Goal: Task Accomplishment & Management: Use online tool/utility

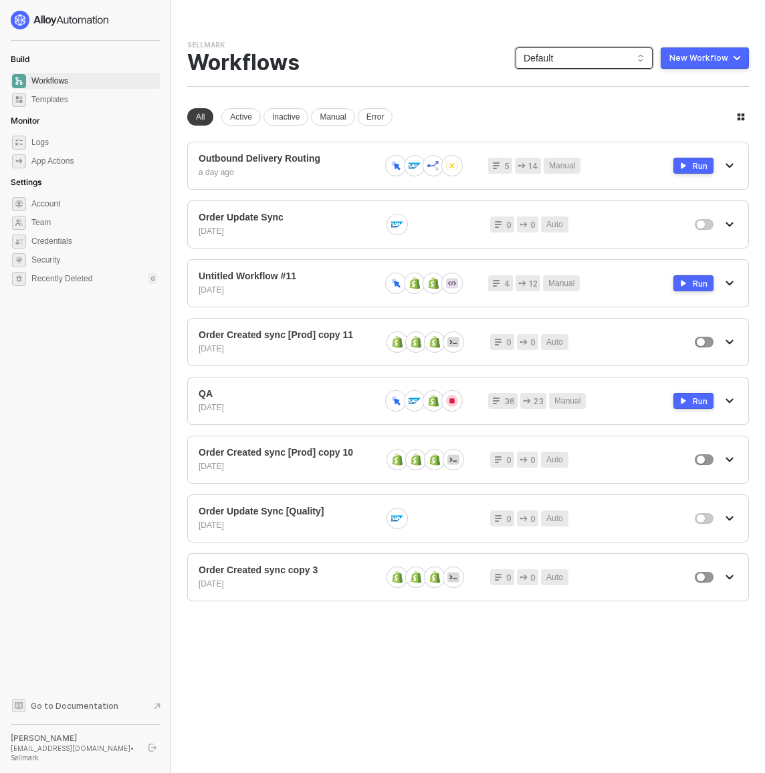
click at [543, 58] on span "Default" at bounding box center [583, 58] width 121 height 20
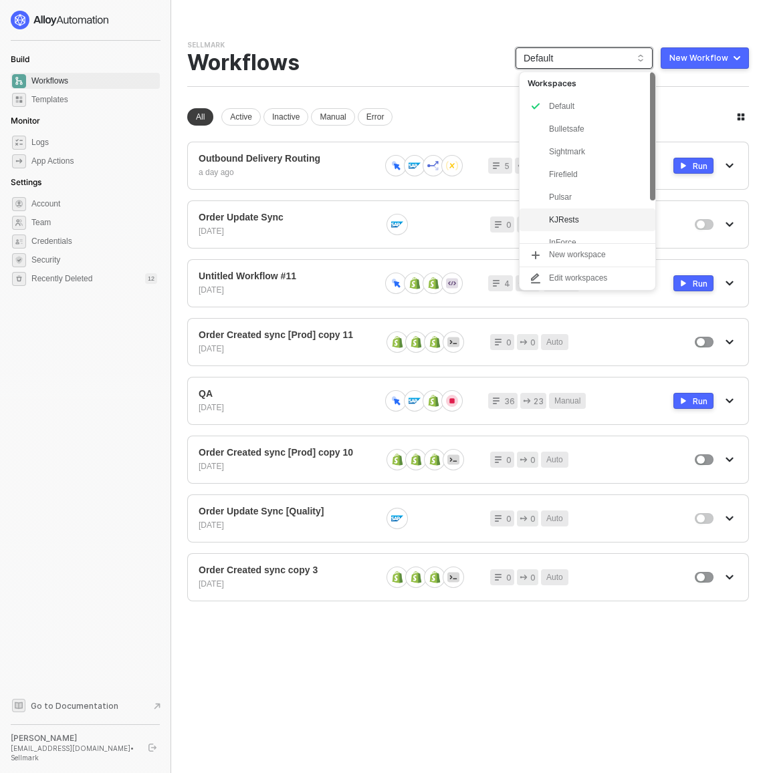
click at [600, 213] on div "KJRests" at bounding box center [598, 220] width 98 height 16
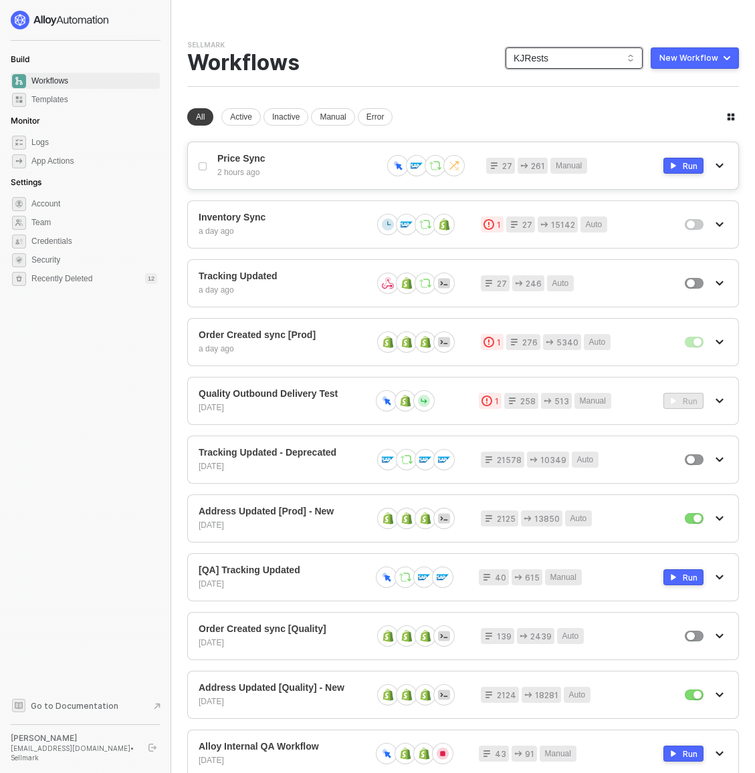
click at [317, 176] on div "2 hours ago" at bounding box center [294, 172] width 154 height 11
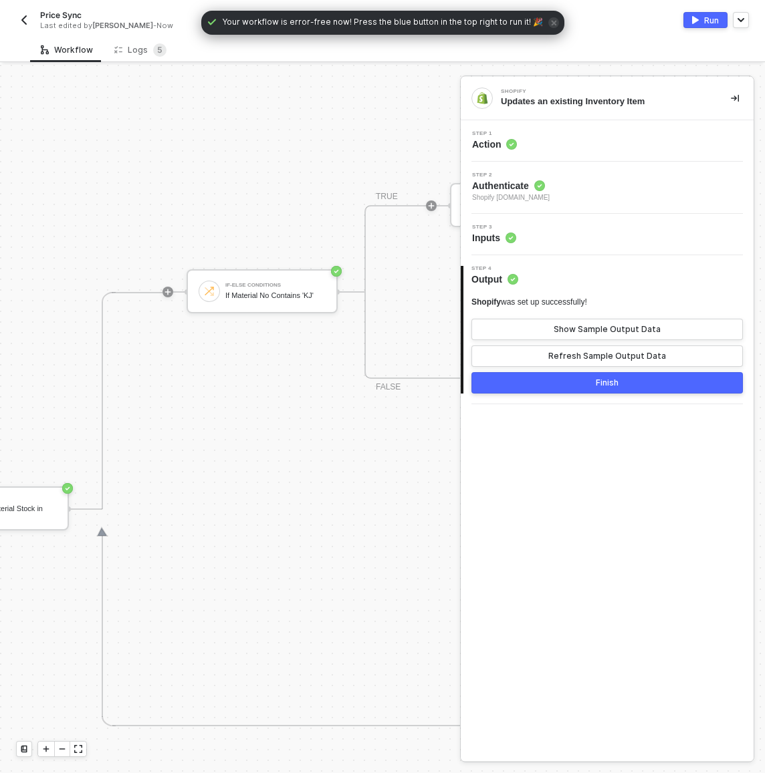
scroll to position [444, 0]
click at [27, 21] on img "button" at bounding box center [24, 20] width 11 height 11
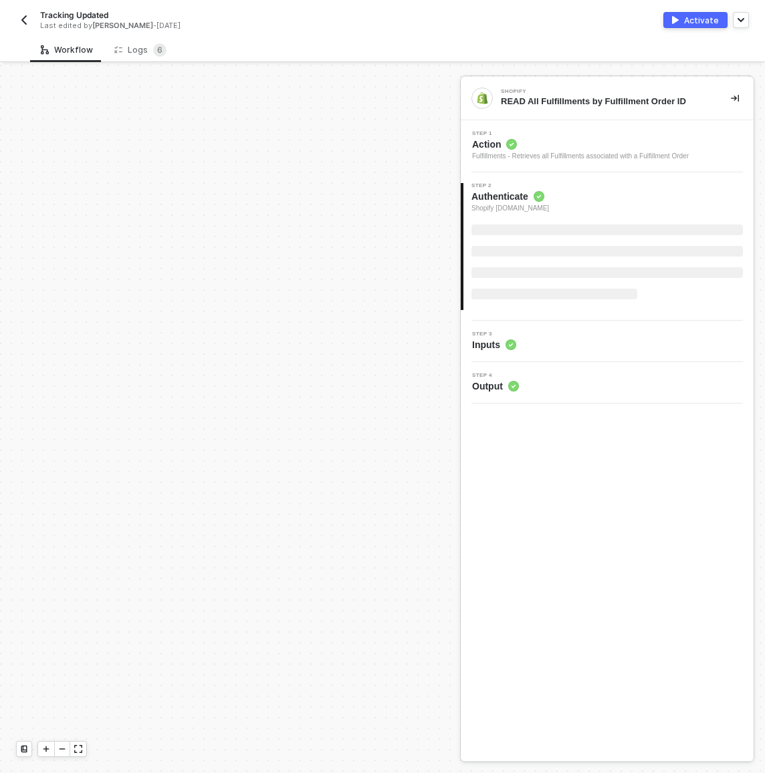
scroll to position [611, 0]
click at [21, 21] on img "button" at bounding box center [24, 20] width 11 height 11
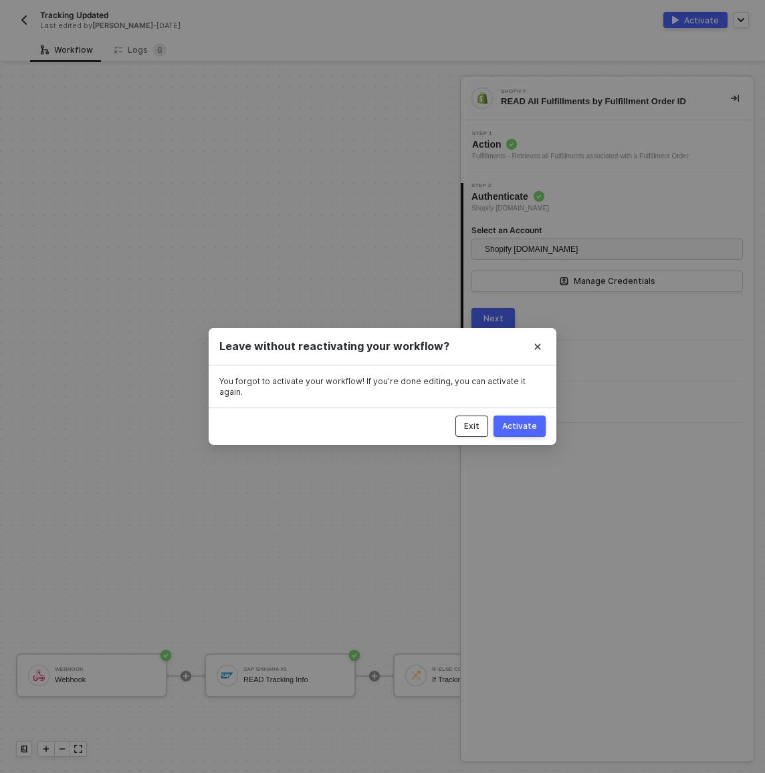
click at [476, 421] on div "Exit" at bounding box center [471, 426] width 15 height 11
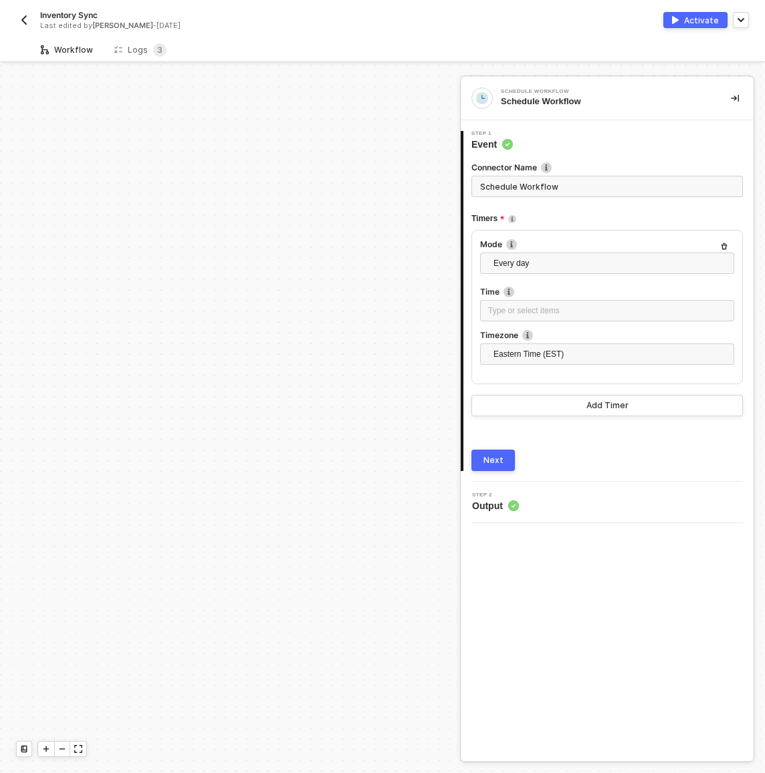
scroll to position [444, 0]
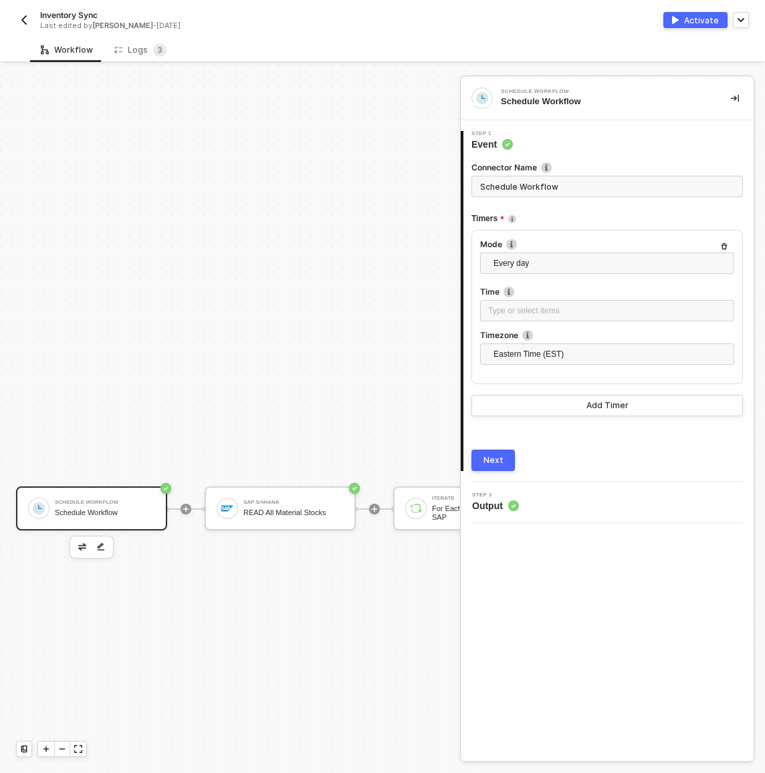
click at [122, 501] on div "Schedule Workflow" at bounding box center [105, 502] width 100 height 5
click at [539, 259] on span "Every day" at bounding box center [609, 263] width 233 height 20
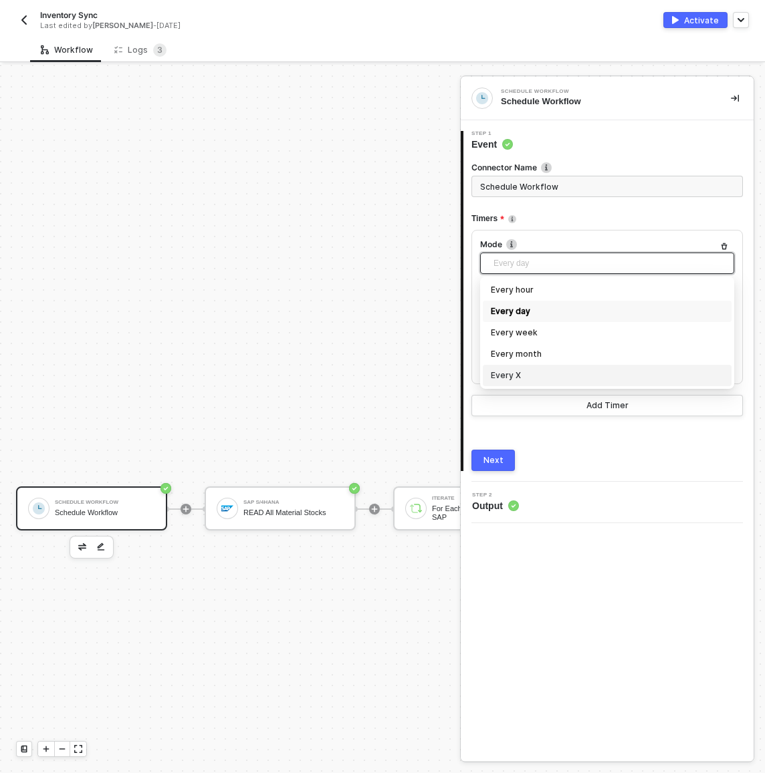
click at [527, 370] on div "Every X" at bounding box center [607, 375] width 233 height 15
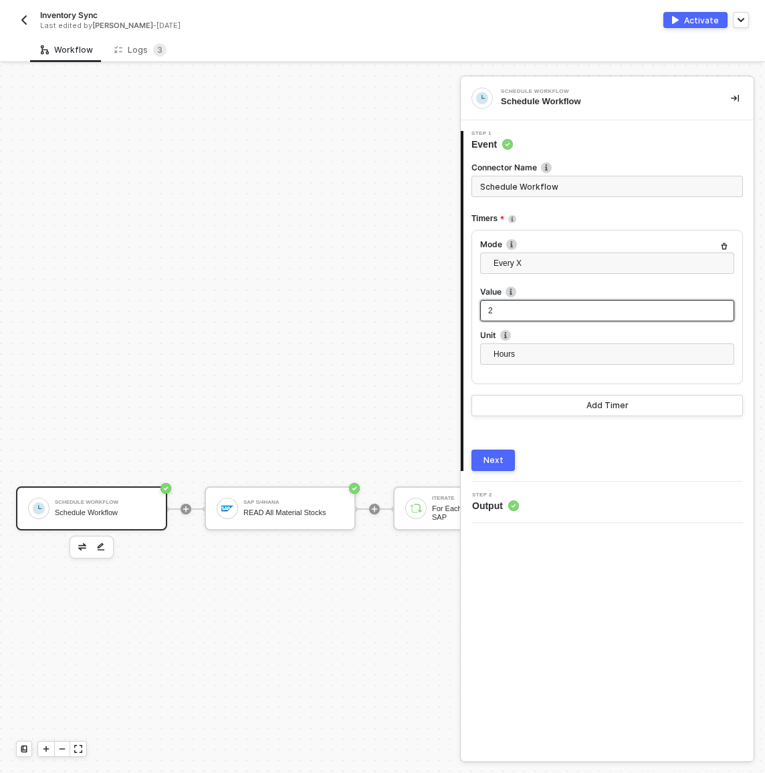
click at [521, 312] on div "2" at bounding box center [607, 311] width 238 height 13
click at [490, 311] on span "2" at bounding box center [490, 310] width 5 height 9
click at [495, 463] on div "Next" at bounding box center [493, 460] width 20 height 11
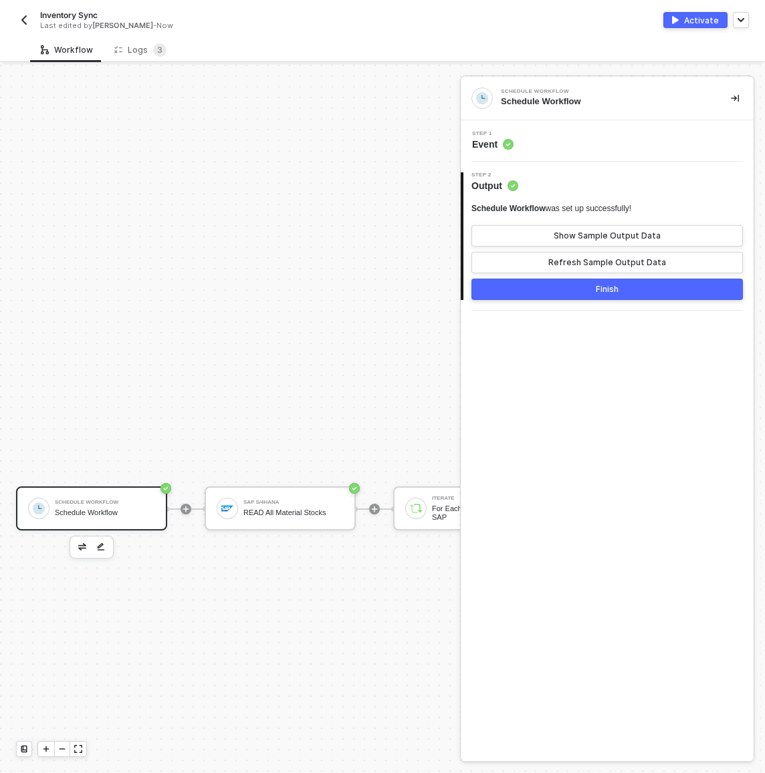
click at [530, 293] on button "Finish" at bounding box center [606, 289] width 271 height 21
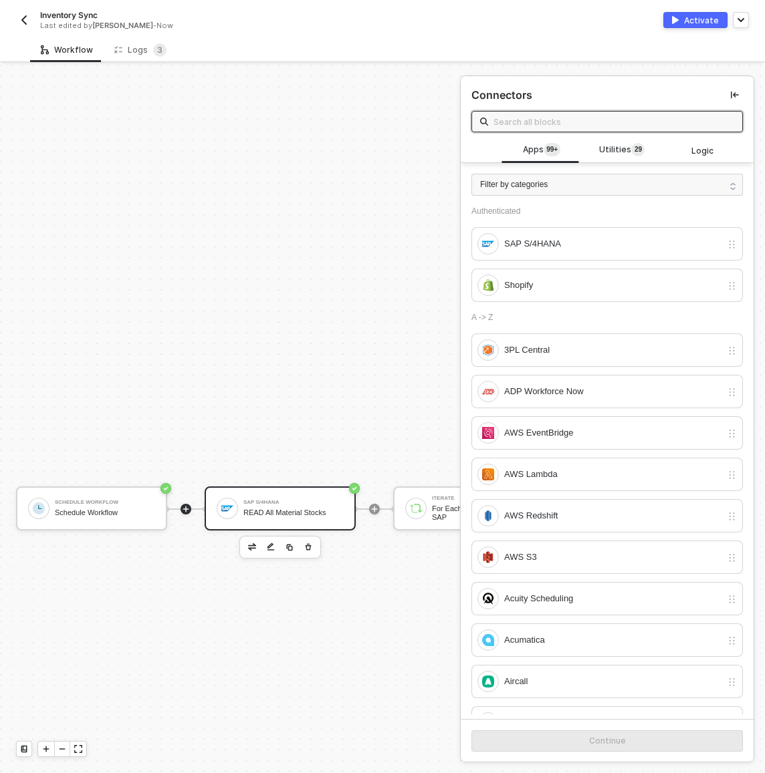
click at [293, 507] on div "SAP S/4HANA READ All Material Stocks" at bounding box center [293, 508] width 100 height 25
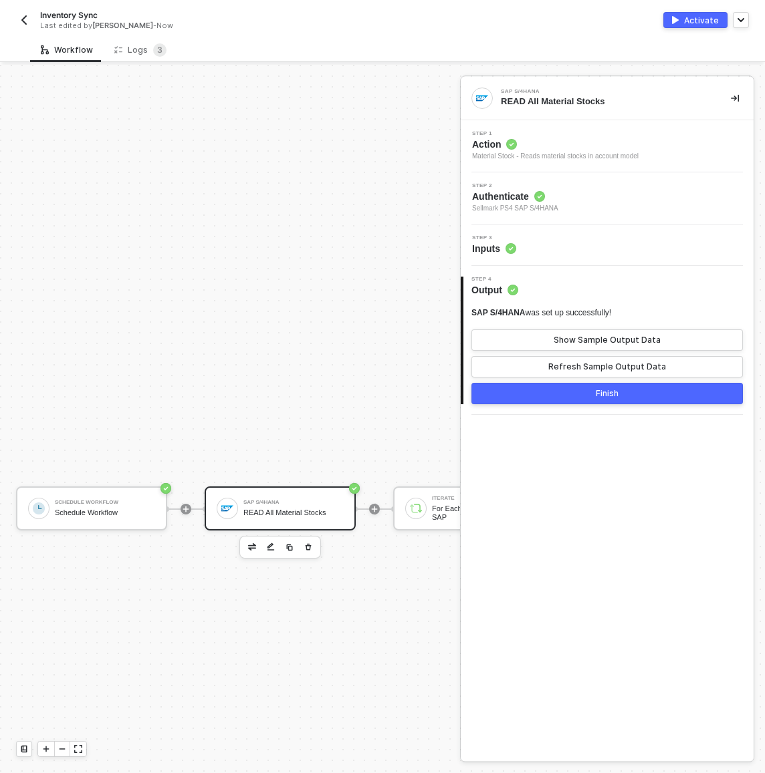
click at [549, 246] on div "Step 3 Inputs" at bounding box center [608, 245] width 289 height 20
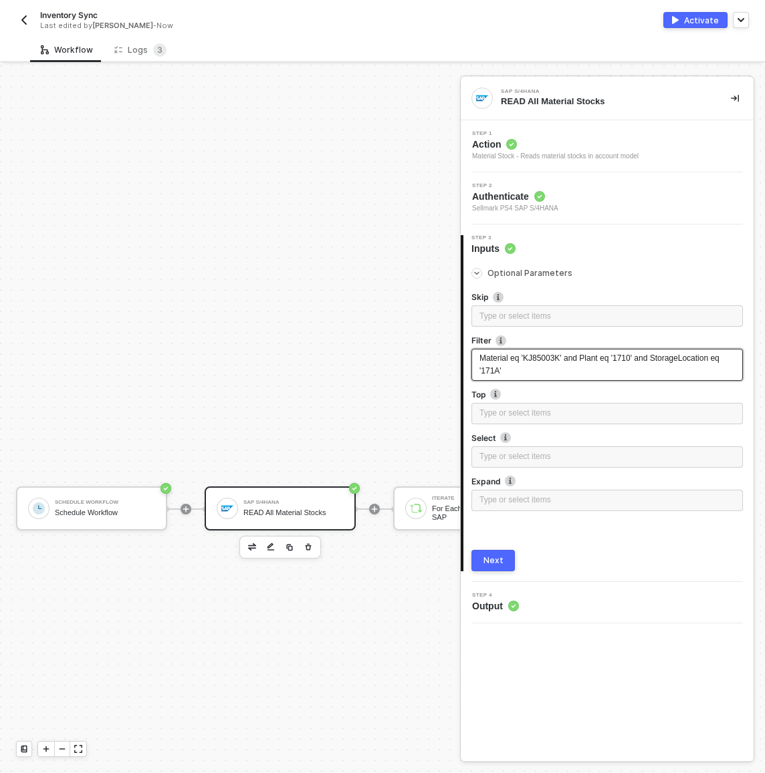
click at [550, 358] on span "Material eq 'KJ85003K' and Plant eq '1710' and StorageLocation eq '171A'" at bounding box center [600, 365] width 242 height 22
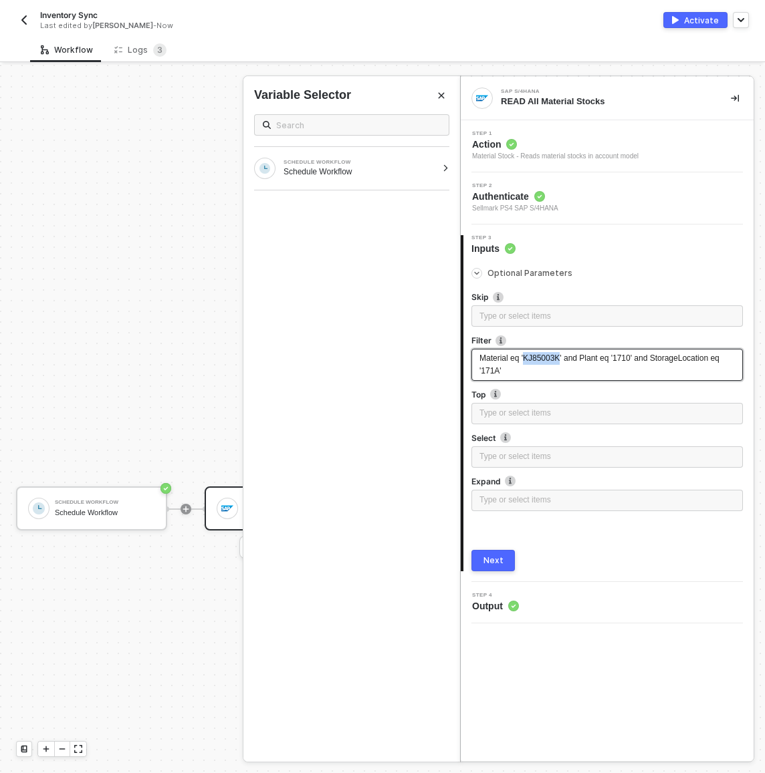
click at [550, 358] on span "Material eq 'KJ85003K' and Plant eq '1710' and StorageLocation eq '171A'" at bounding box center [600, 365] width 242 height 22
drag, startPoint x: 586, startPoint y: 360, endPoint x: 467, endPoint y: 357, distance: 119.7
click at [467, 357] on div "Optional Parameters Skip Type or select items ﻿ Filter Material eq 'KJ85003K' a…" at bounding box center [608, 413] width 290 height 316
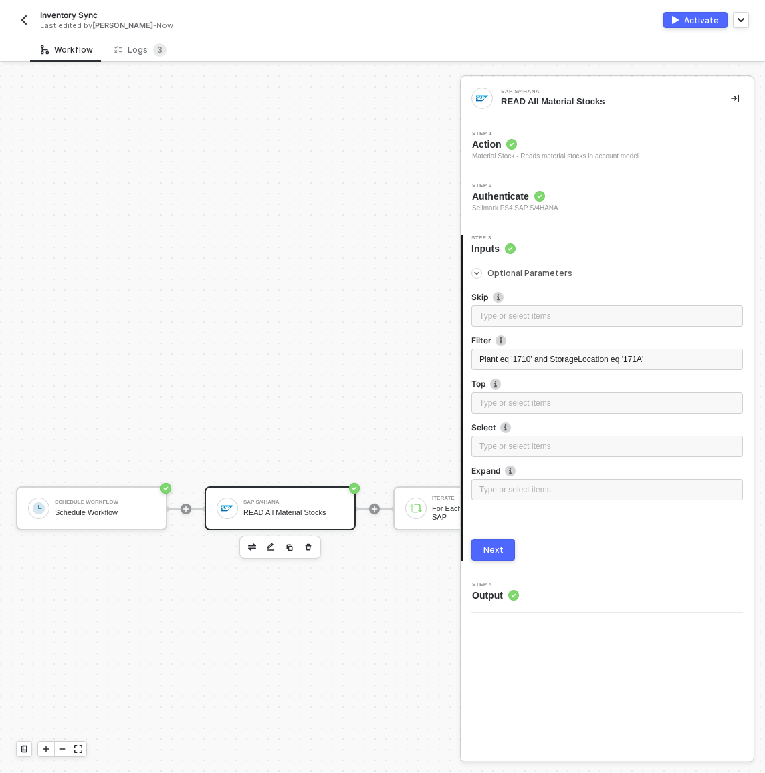
click at [508, 544] on button "Next" at bounding box center [492, 549] width 43 height 21
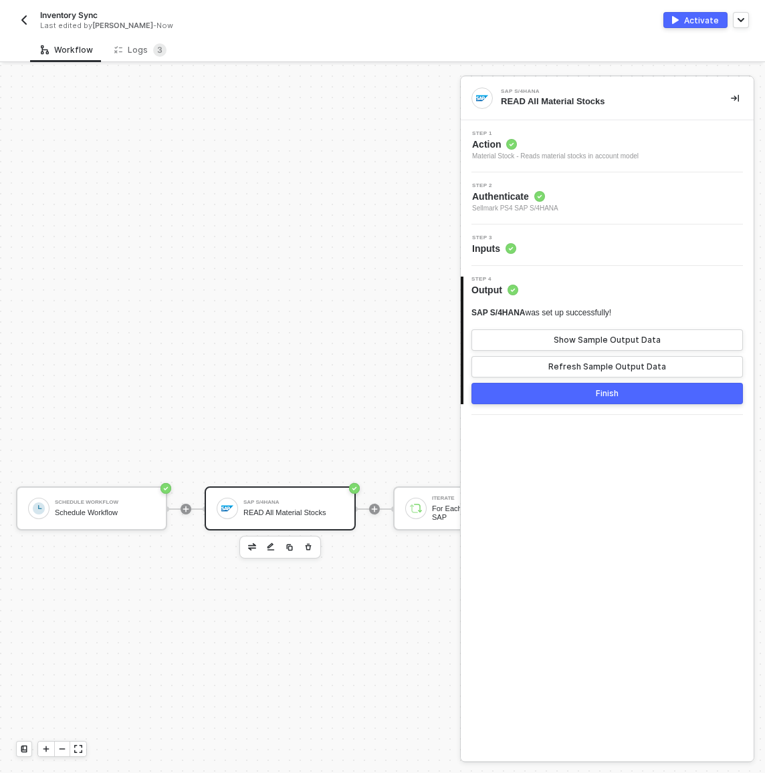
click at [608, 398] on div "Finish" at bounding box center [607, 393] width 23 height 11
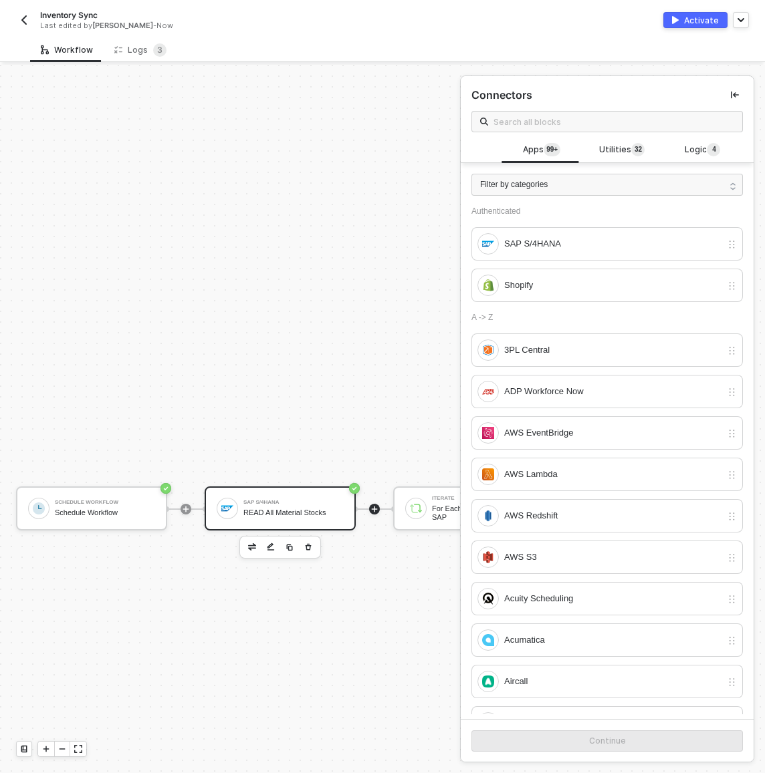
click at [322, 497] on div "SAP S/4HANA READ All Material Stocks" at bounding box center [293, 508] width 100 height 25
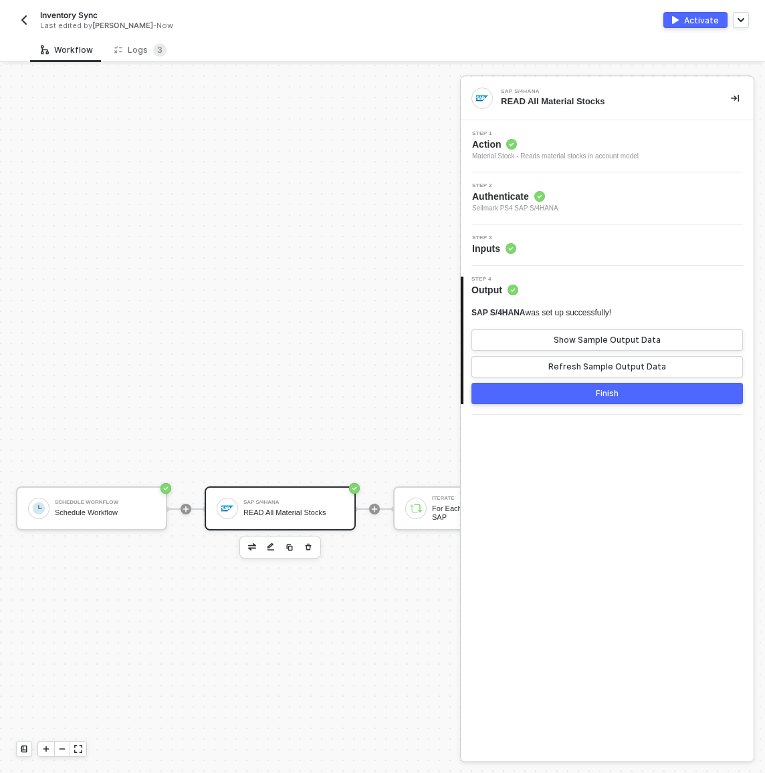
click at [557, 243] on div "Step 3 Inputs" at bounding box center [608, 245] width 289 height 20
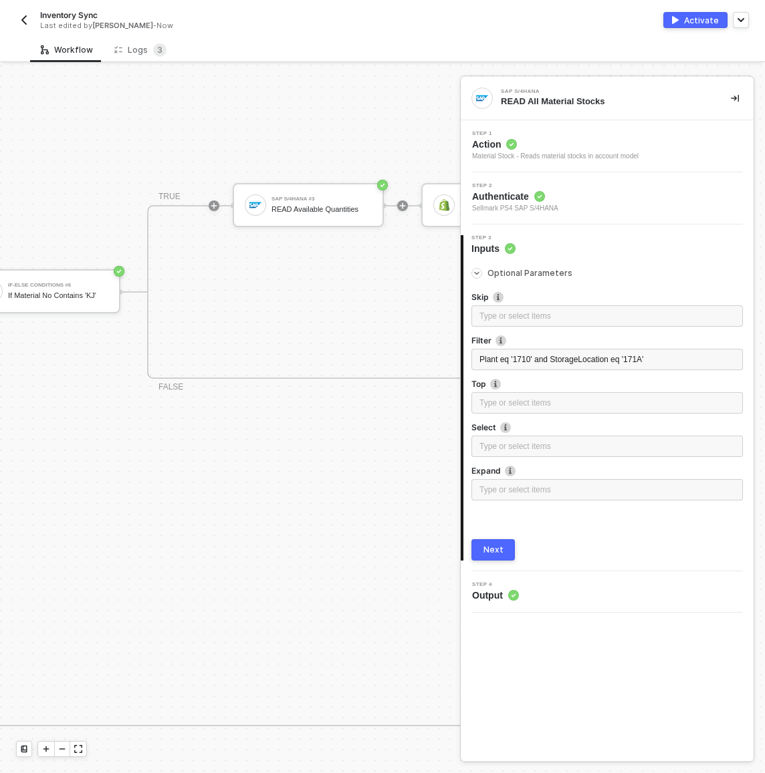
scroll to position [444, 695]
click at [302, 214] on div "SAP S/4HANA #3 READ Available Quantities" at bounding box center [319, 204] width 100 height 25
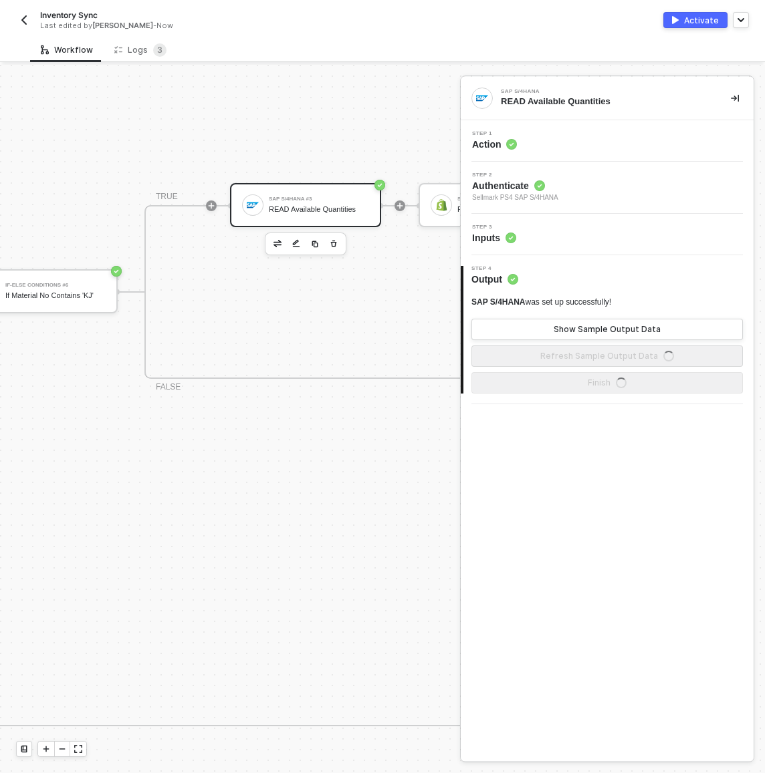
click at [529, 231] on div "Step 3 Inputs" at bounding box center [608, 235] width 289 height 20
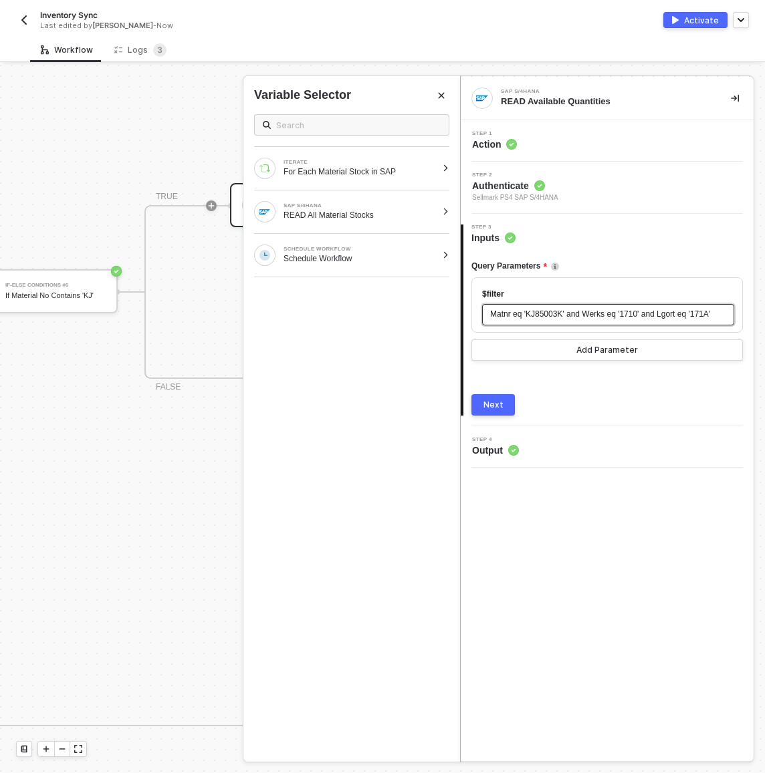
drag, startPoint x: 591, startPoint y: 314, endPoint x: 532, endPoint y: 314, distance: 58.8
click at [532, 314] on span "Matnr eq 'KJ85003K' and Werks eq '1710' and Lgort eq '171A'" at bounding box center [600, 313] width 220 height 9
drag, startPoint x: 588, startPoint y: 315, endPoint x: 491, endPoint y: 317, distance: 97.6
click at [491, 317] on span "Matnr eq 'KJ85003K' and Werks eq '1710' and Lgort eq '171A'" at bounding box center [600, 313] width 220 height 9
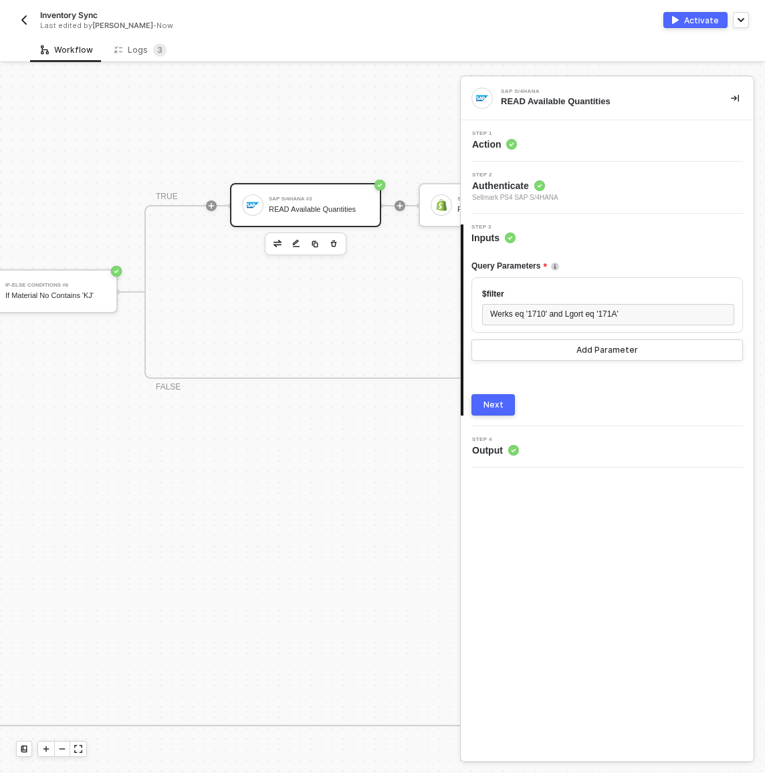
click at [495, 410] on div "Next" at bounding box center [493, 405] width 20 height 11
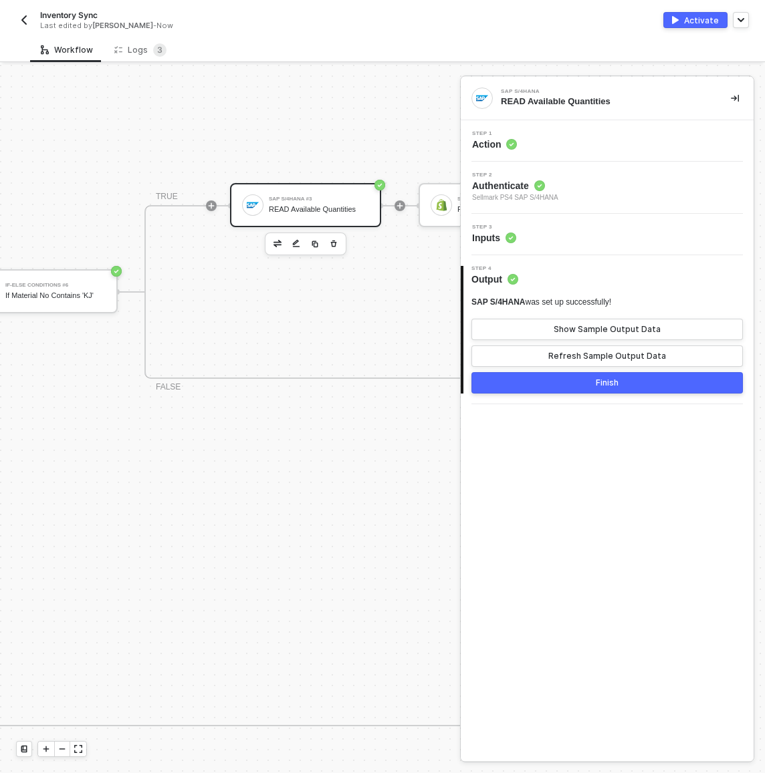
click at [600, 387] on div "Finish" at bounding box center [607, 383] width 23 height 11
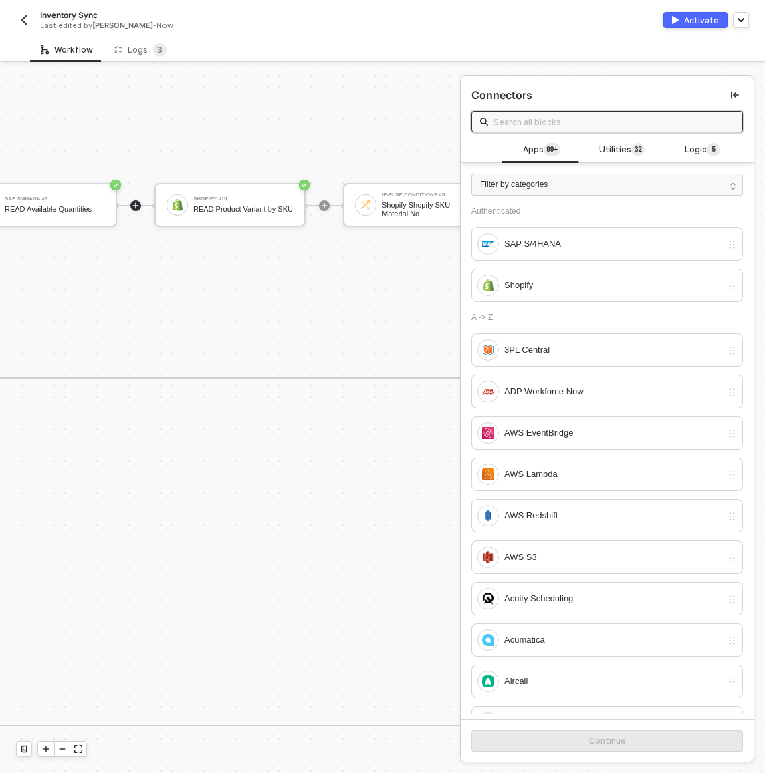
scroll to position [444, 989]
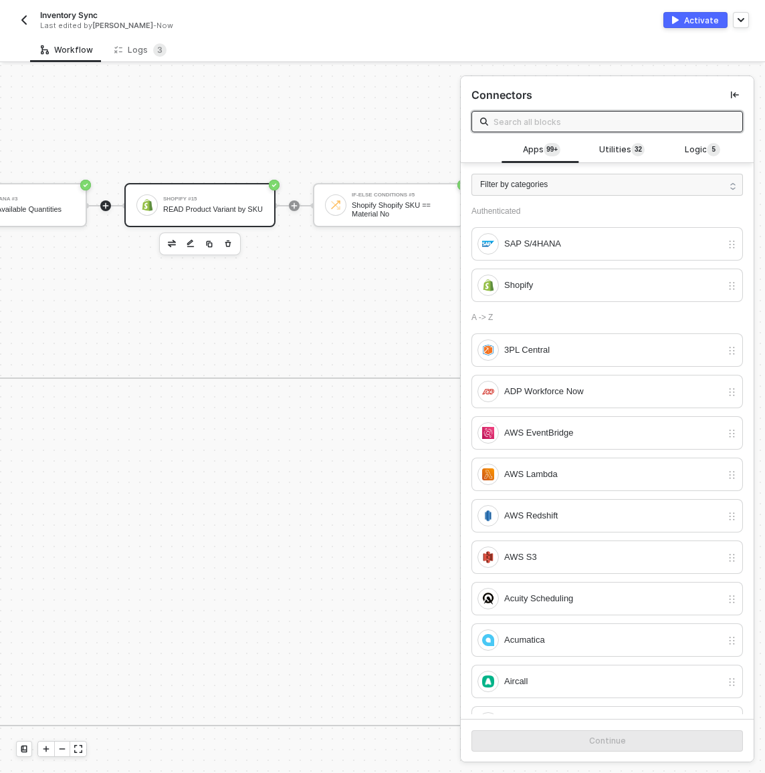
click at [232, 197] on div "Shopify #15" at bounding box center [213, 199] width 100 height 5
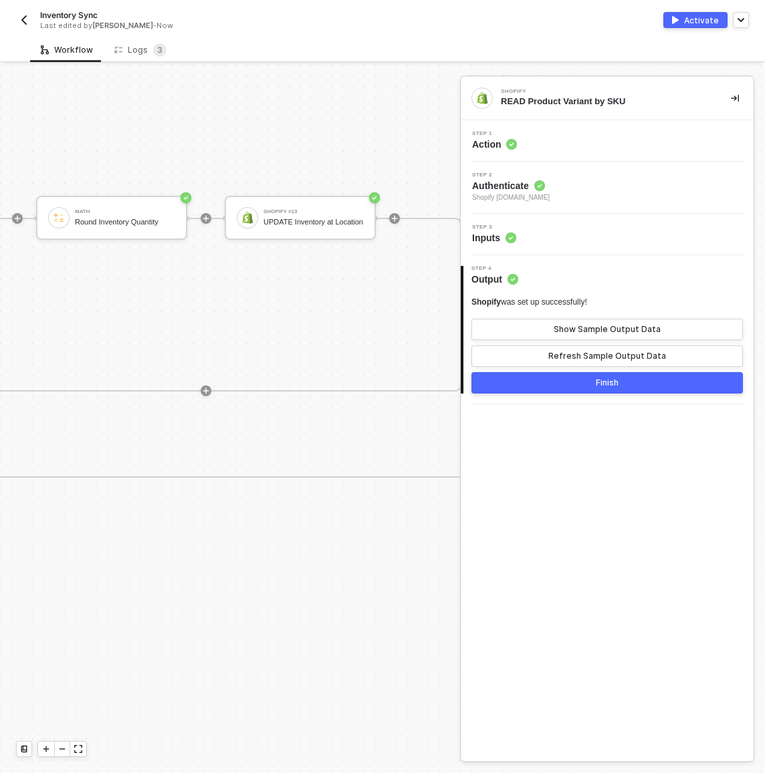
scroll to position [345, 1631]
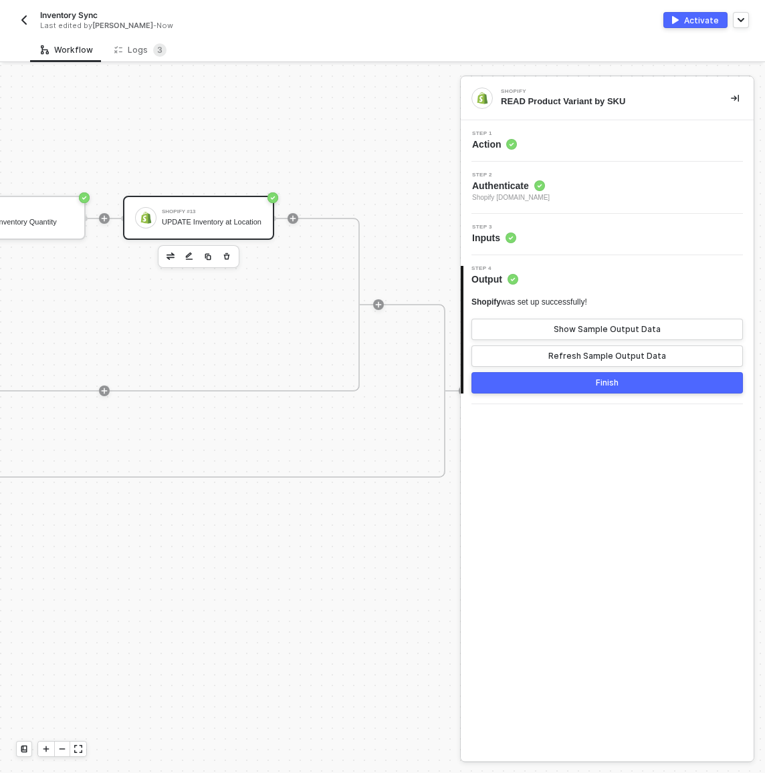
click at [223, 218] on div "UPDATE Inventory at Location" at bounding box center [212, 222] width 100 height 9
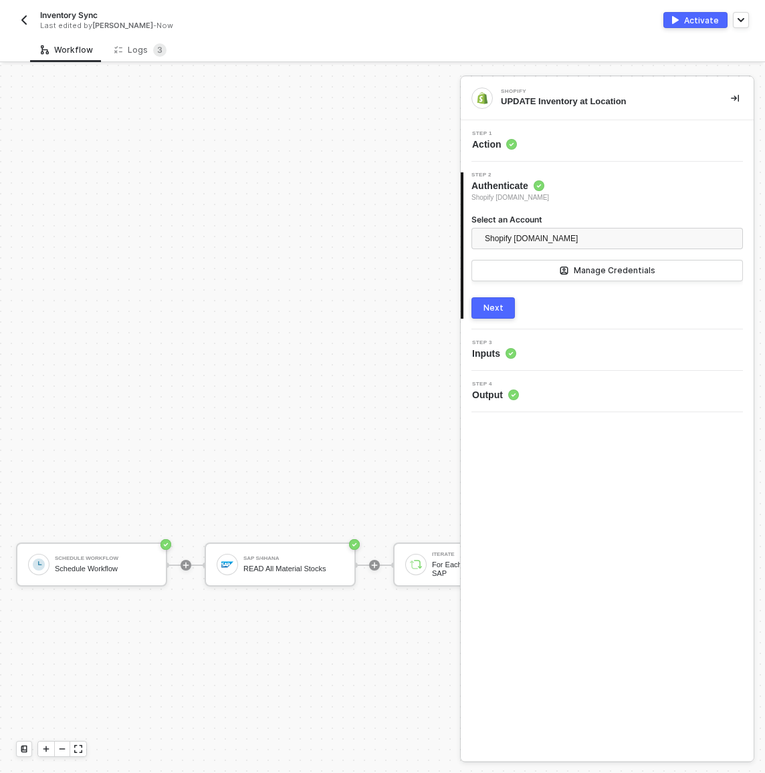
scroll to position [390, 0]
click at [296, 567] on div "READ All Material Stocks" at bounding box center [293, 567] width 100 height 9
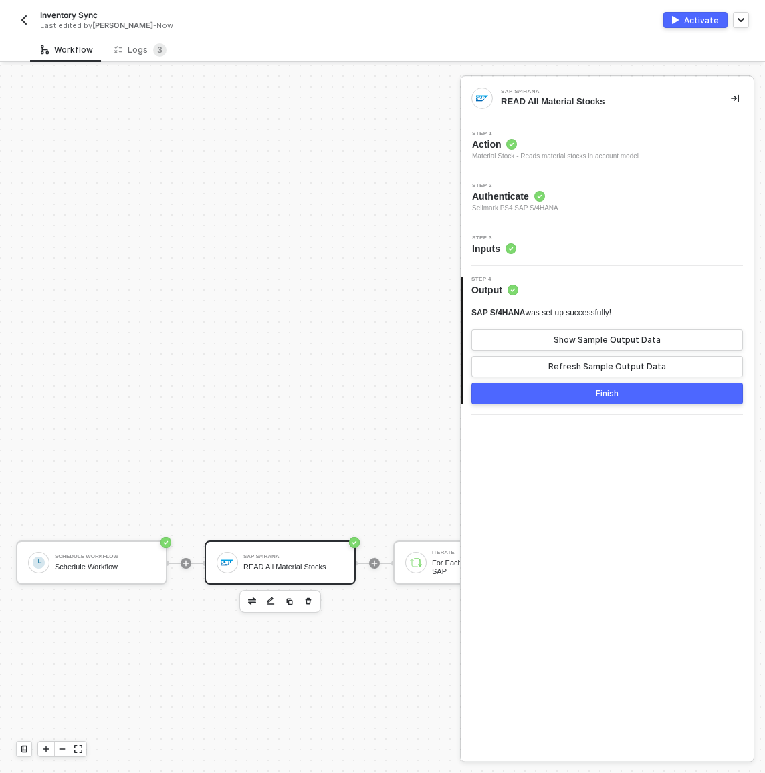
click at [541, 245] on div "Step 3 Inputs" at bounding box center [608, 245] width 289 height 20
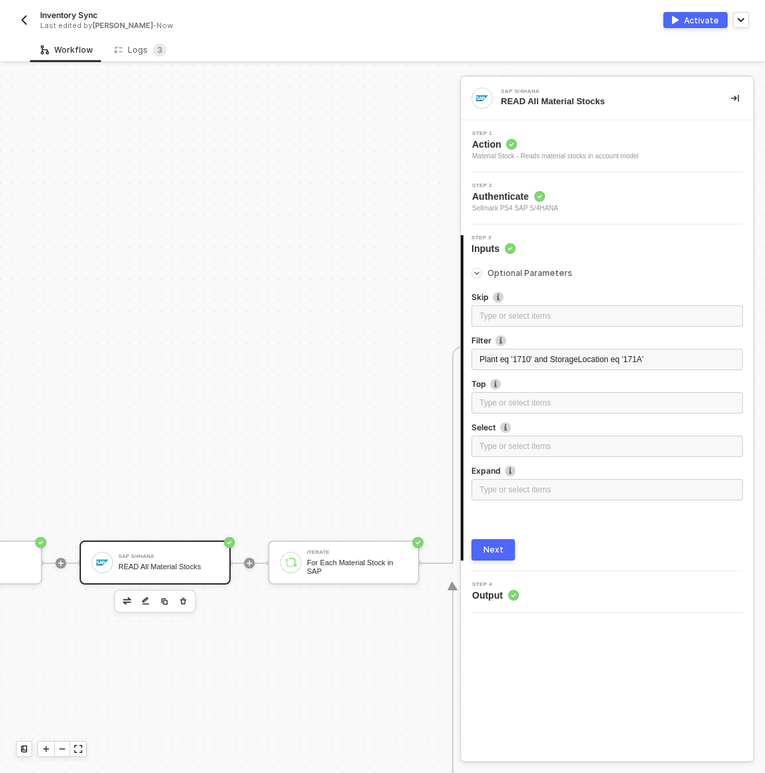
scroll to position [390, 134]
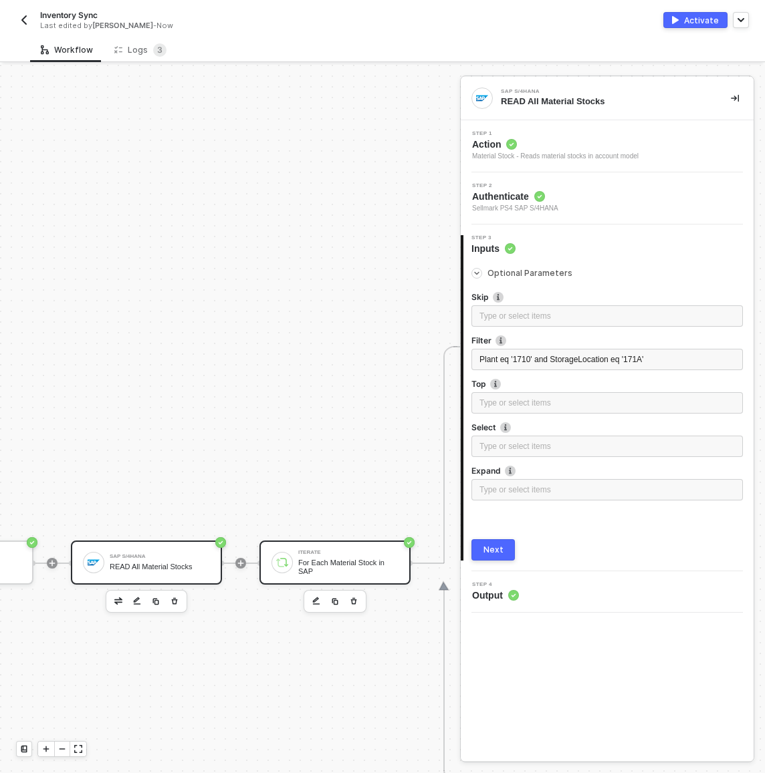
click at [350, 552] on div "Iterate" at bounding box center [348, 552] width 100 height 5
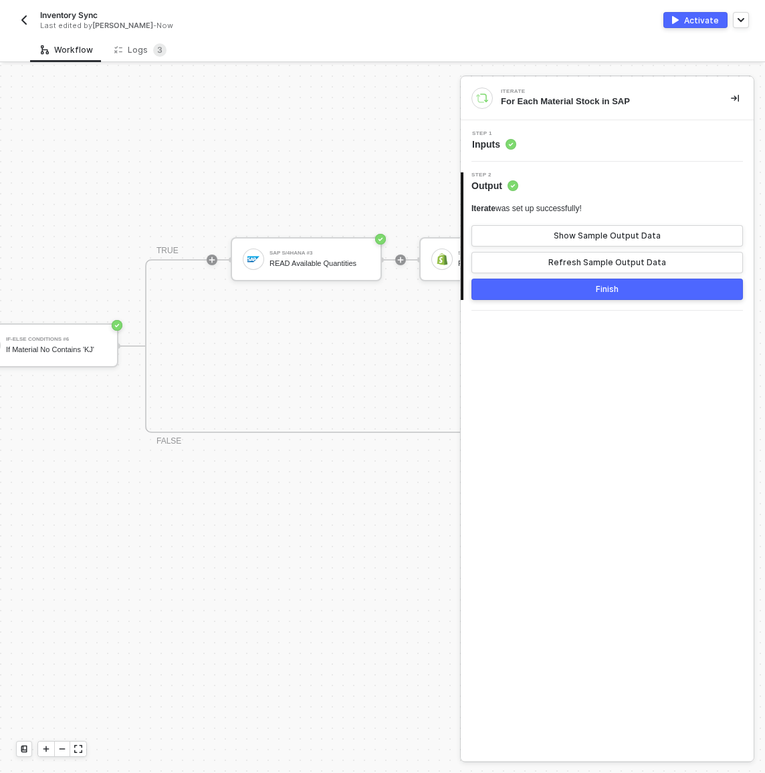
scroll to position [390, 695]
click at [317, 258] on div "SAP S/4HANA #3 READ Available Quantities" at bounding box center [319, 259] width 100 height 25
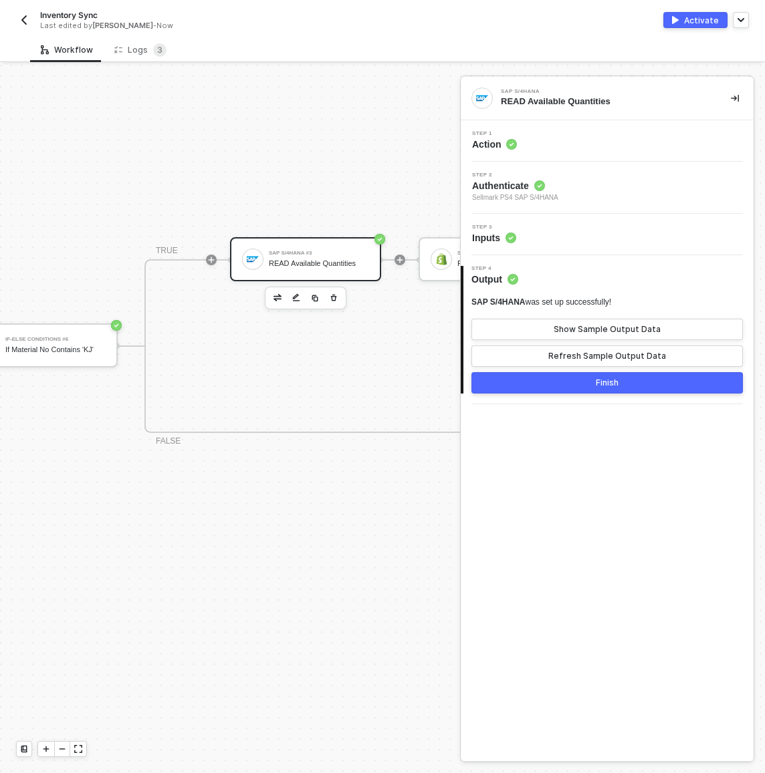
click at [654, 236] on div "Step 3 Inputs" at bounding box center [608, 235] width 289 height 20
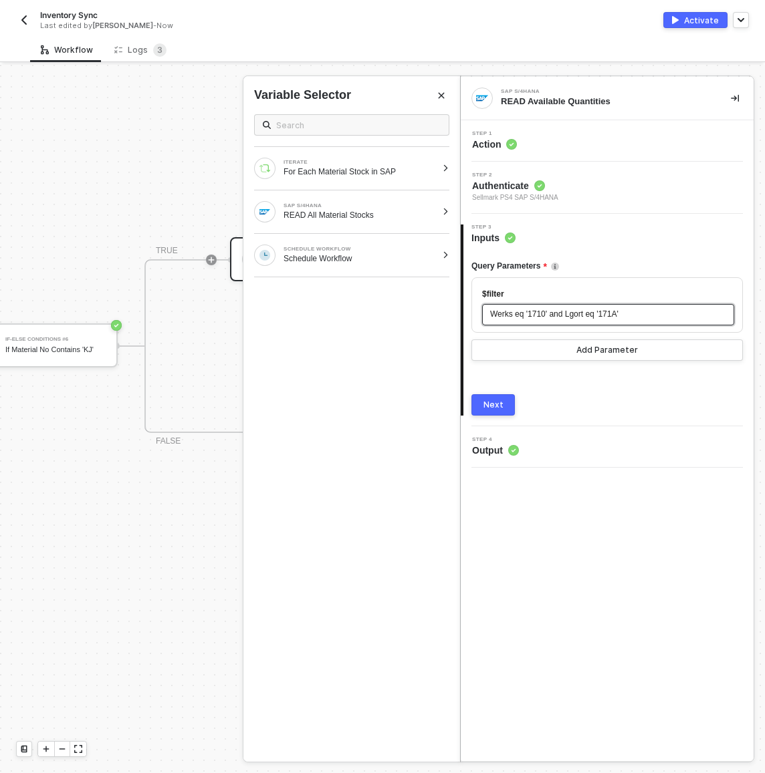
click at [491, 317] on span "Werks eq '1710' and Lgort eq '171A'" at bounding box center [554, 313] width 128 height 9
click at [489, 410] on button "Next" at bounding box center [492, 404] width 43 height 21
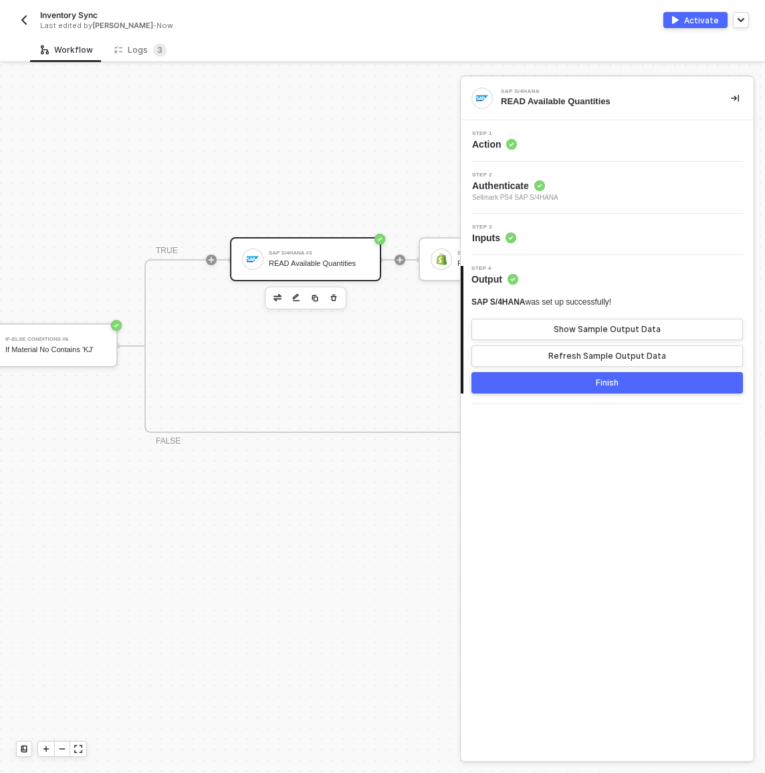
click at [592, 388] on button "Finish" at bounding box center [606, 382] width 271 height 21
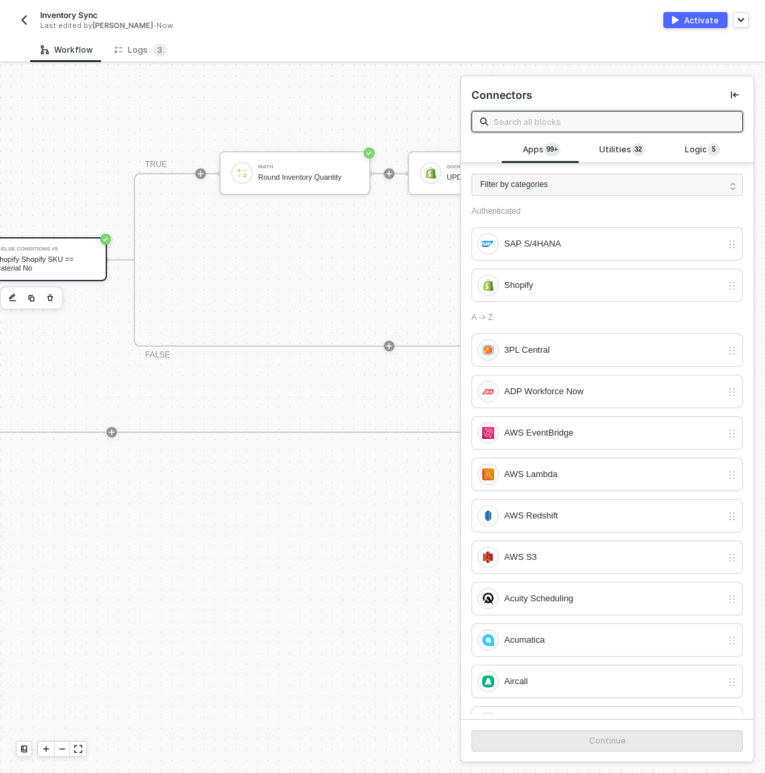
scroll to position [390, 1150]
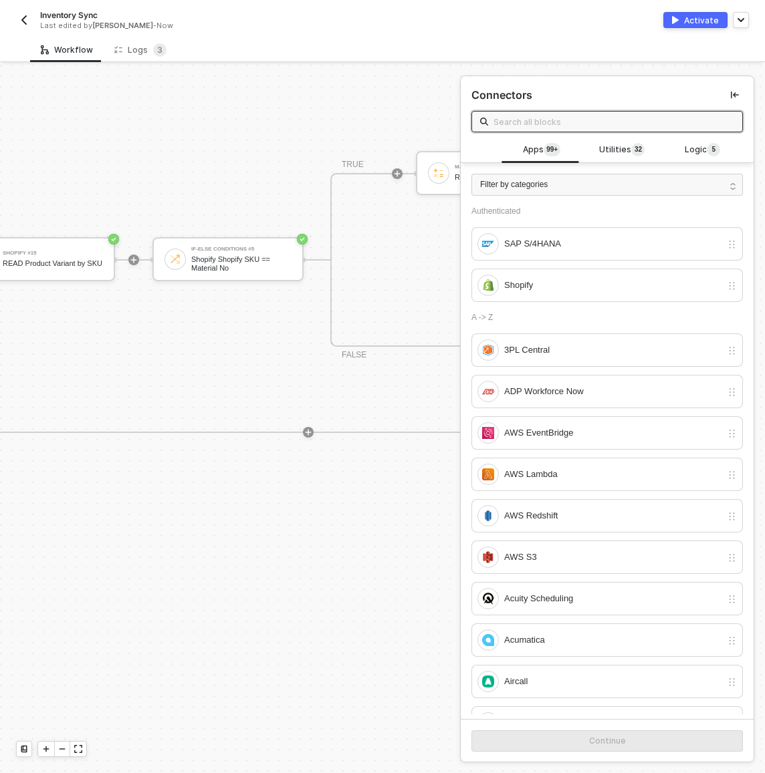
click at [479, 49] on div "Workflow Logs 3" at bounding box center [397, 49] width 735 height 25
click at [146, 59] on div "Logs 3" at bounding box center [141, 49] width 74 height 25
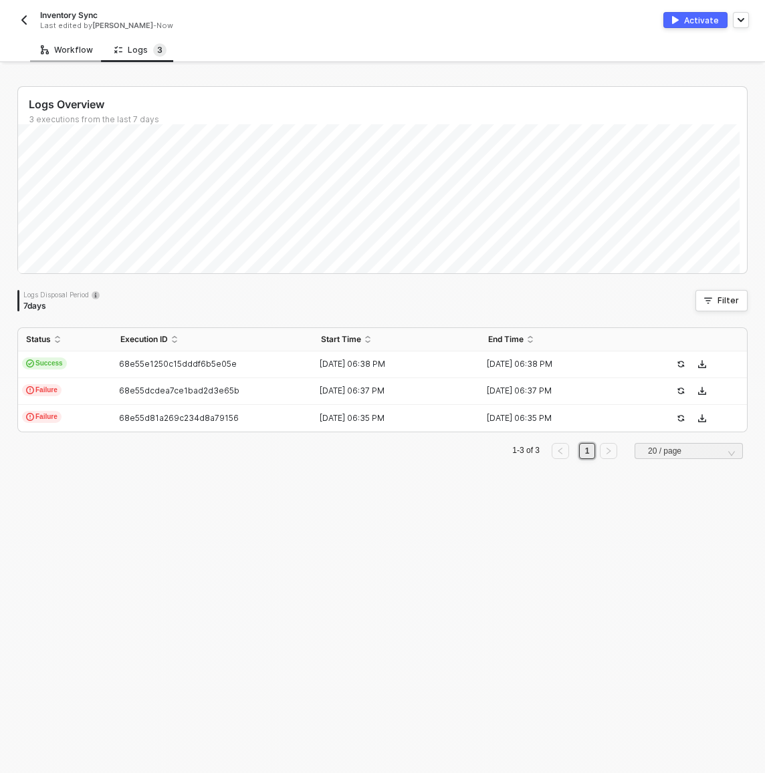
click at [61, 51] on div "Workflow" at bounding box center [67, 50] width 52 height 11
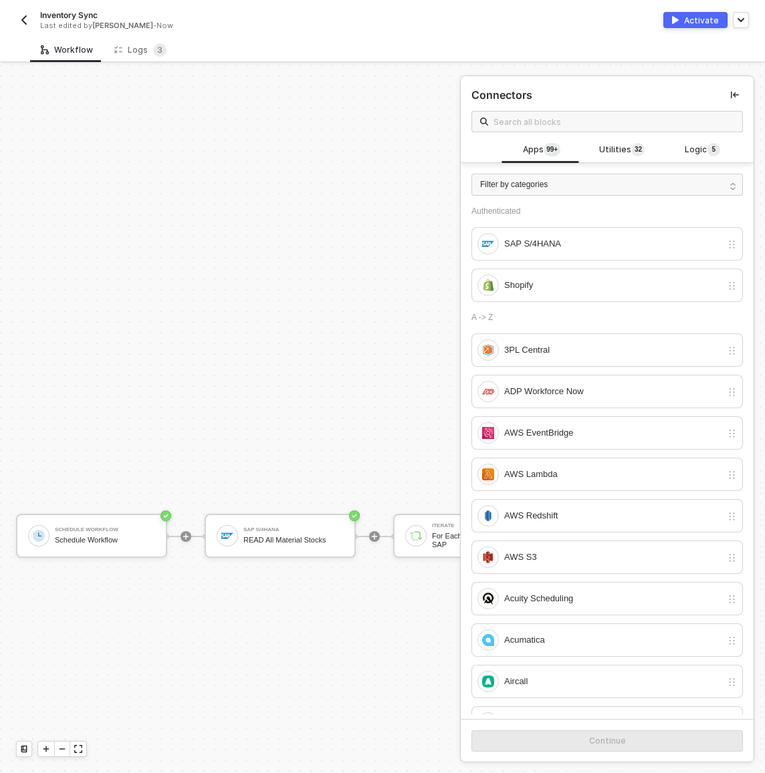
scroll to position [487, 0]
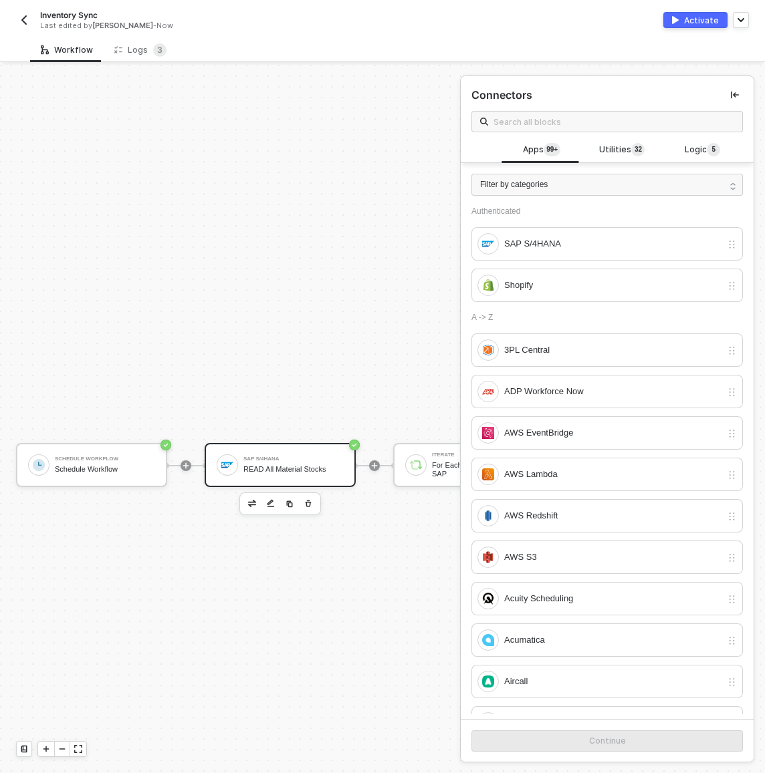
click at [255, 471] on div "READ All Material Stocks" at bounding box center [293, 469] width 100 height 9
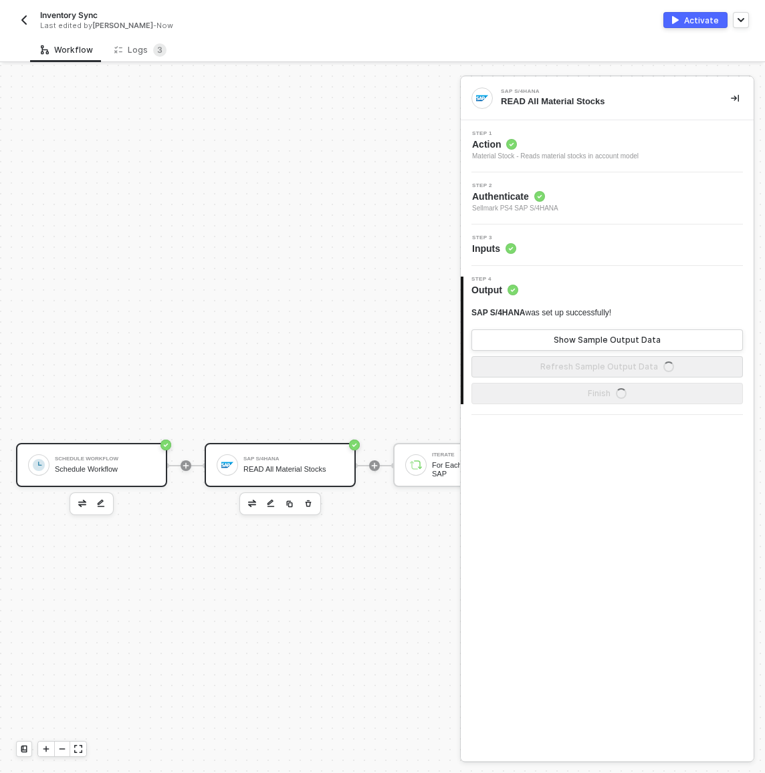
click at [127, 470] on div "Schedule Workflow" at bounding box center [105, 469] width 100 height 9
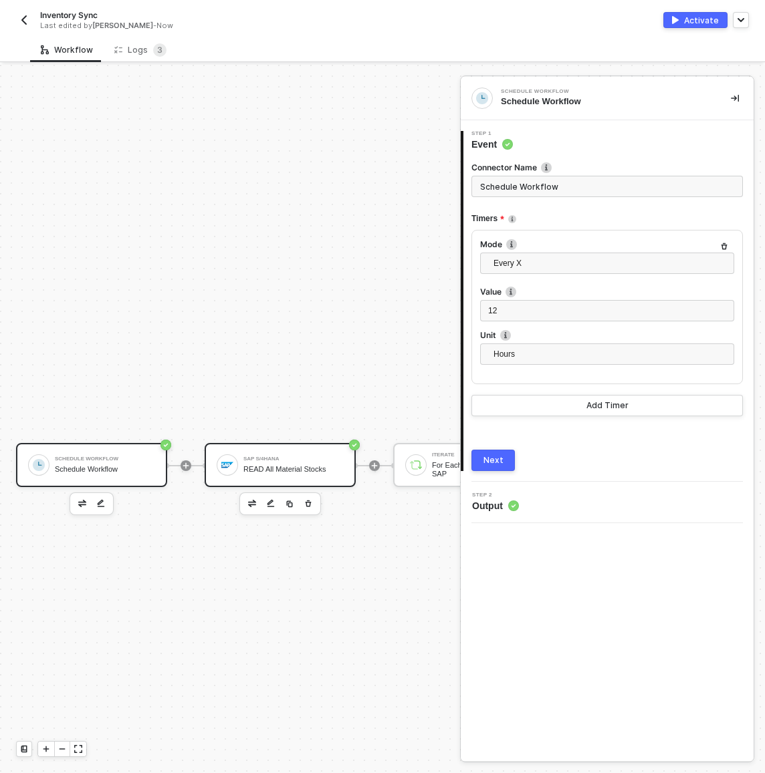
click at [267, 462] on div "SAP S/4HANA READ All Material Stocks" at bounding box center [293, 465] width 100 height 25
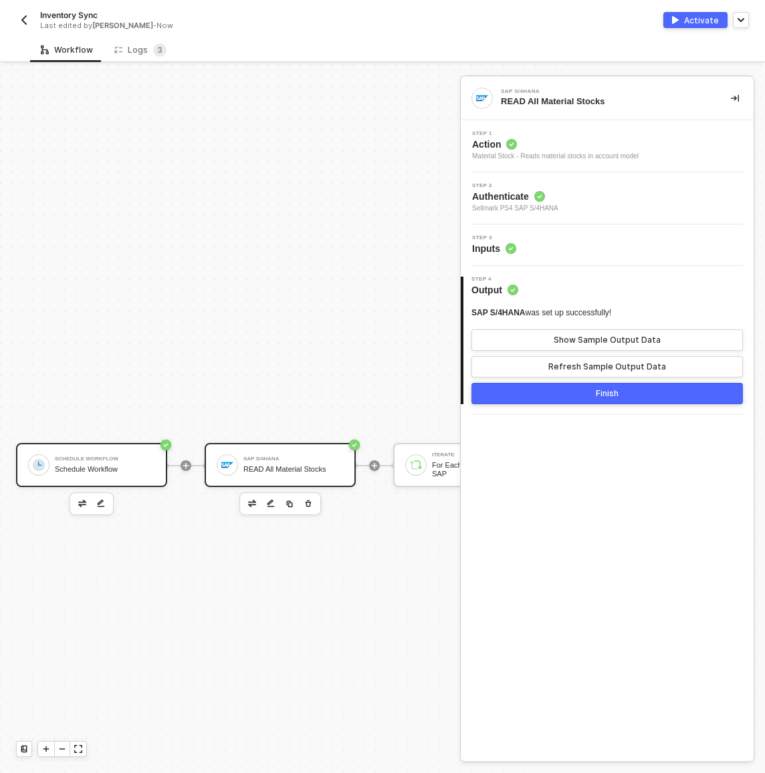
click at [91, 467] on div "Schedule Workflow" at bounding box center [105, 469] width 100 height 9
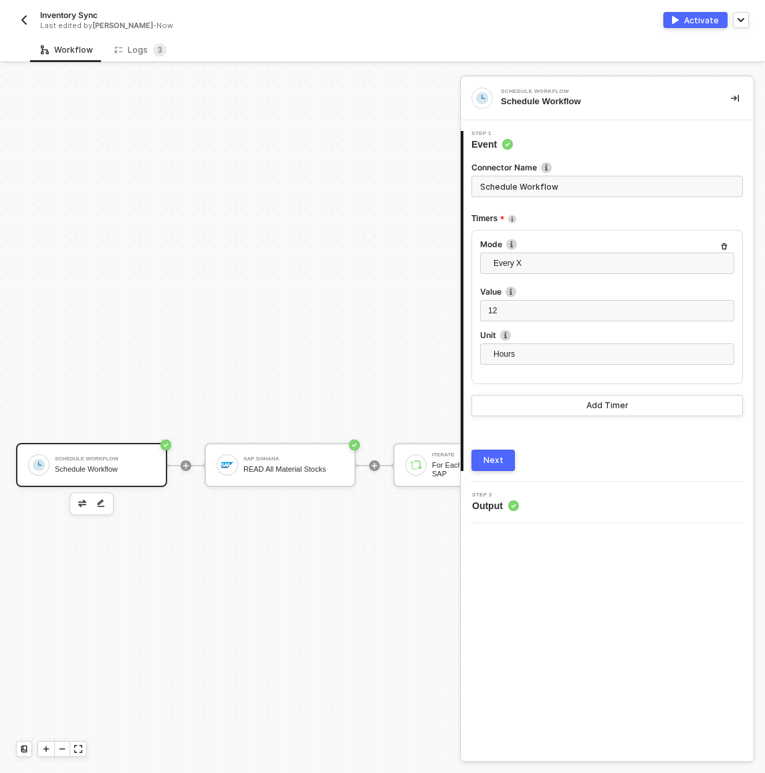
click at [501, 171] on label "Connector Name" at bounding box center [606, 167] width 271 height 11
click at [504, 181] on input "Schedule Workflow" at bounding box center [606, 186] width 271 height 21
type input "Run Every 12 Hours"
click at [489, 464] on div "Next" at bounding box center [493, 460] width 20 height 11
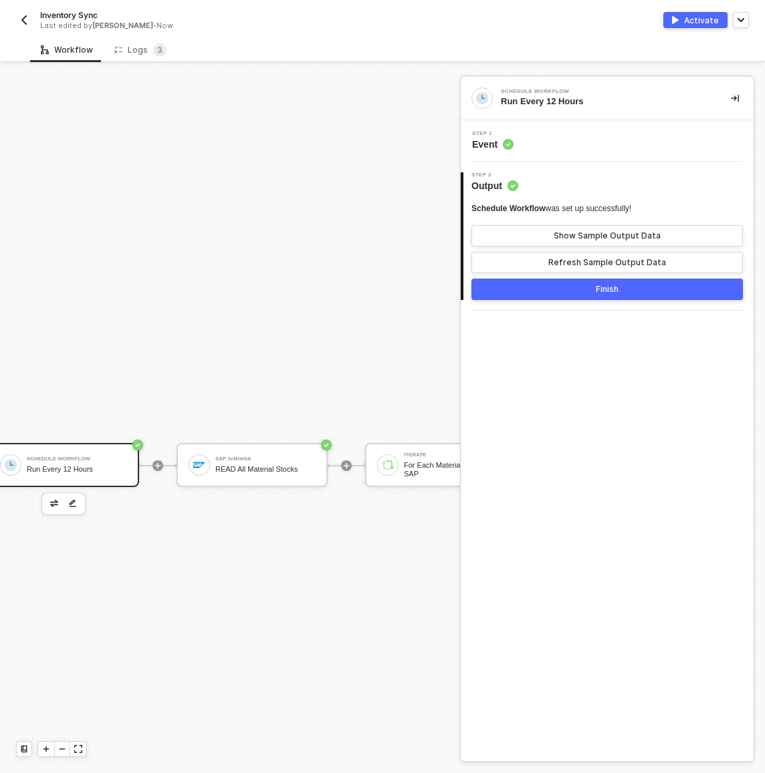
scroll to position [487, 53]
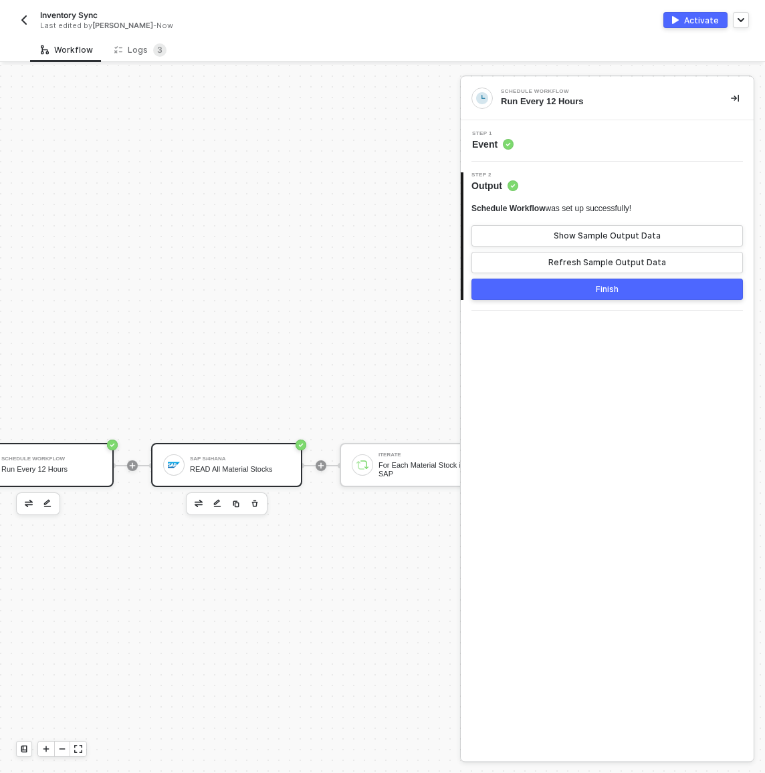
click at [268, 453] on div "SAP S/4HANA READ All Material Stocks" at bounding box center [240, 465] width 100 height 25
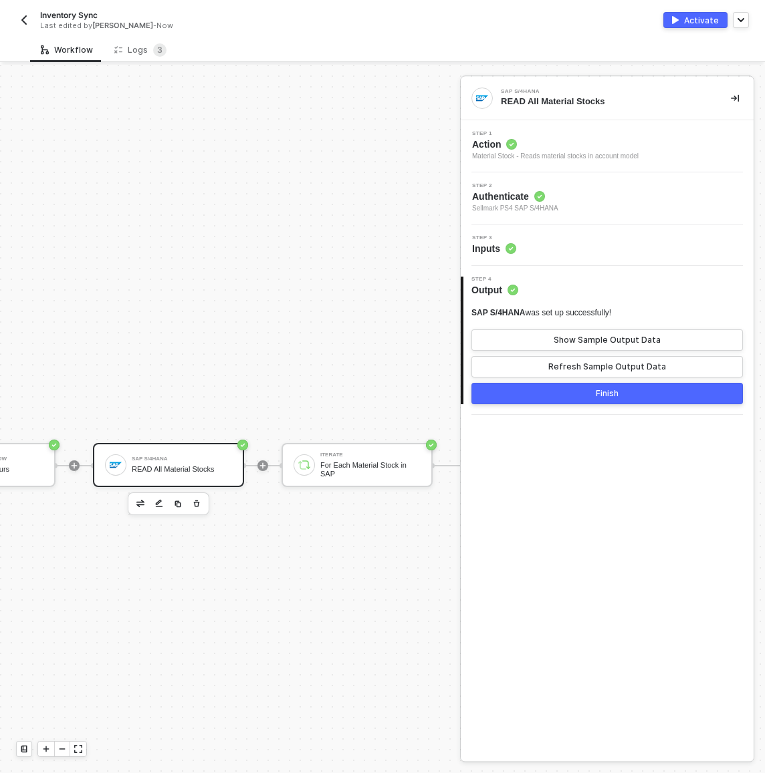
scroll to position [487, 187]
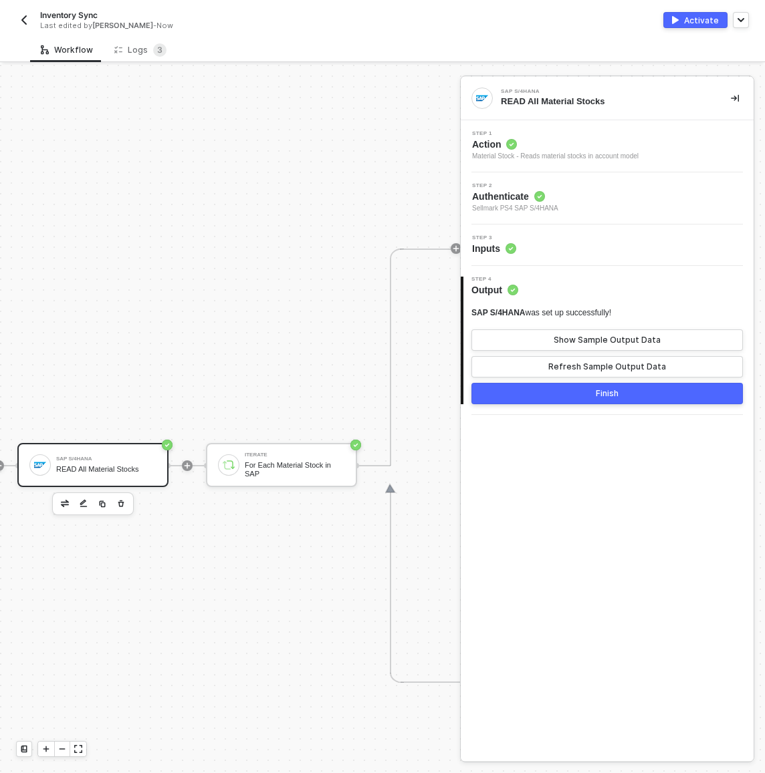
click at [551, 259] on div "Step 3 Inputs" at bounding box center [607, 245] width 293 height 41
click at [546, 245] on div "Step 3 Inputs" at bounding box center [608, 245] width 289 height 20
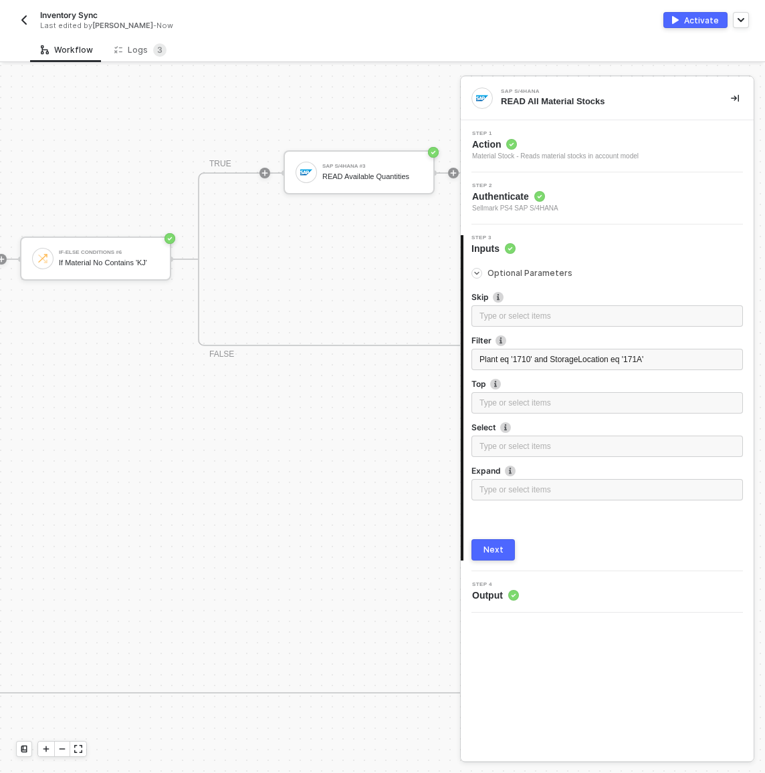
scroll to position [467, 642]
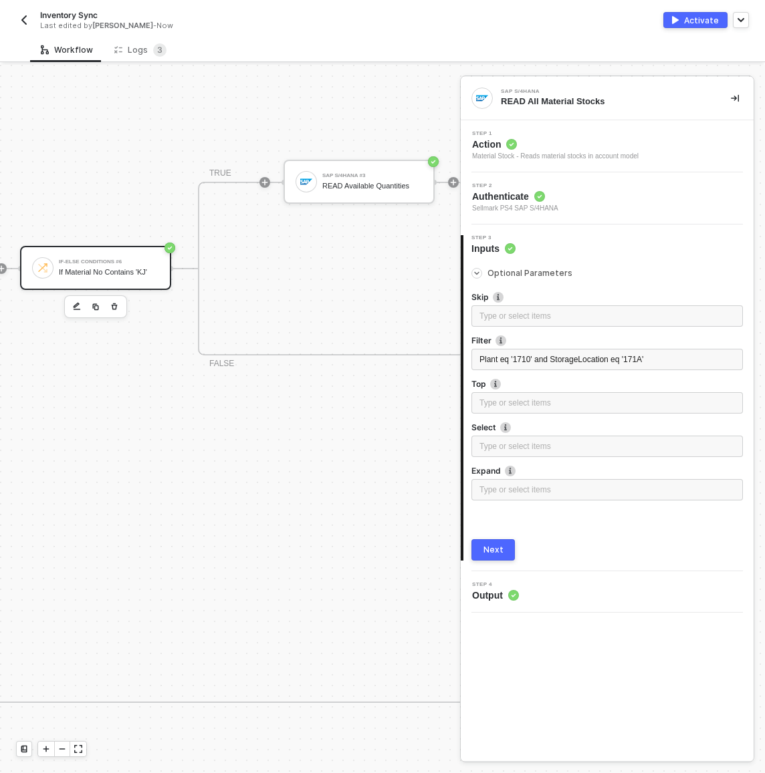
click at [118, 266] on div "If-Else Conditions #6 If Material No Contains 'KJ'" at bounding box center [109, 267] width 100 height 25
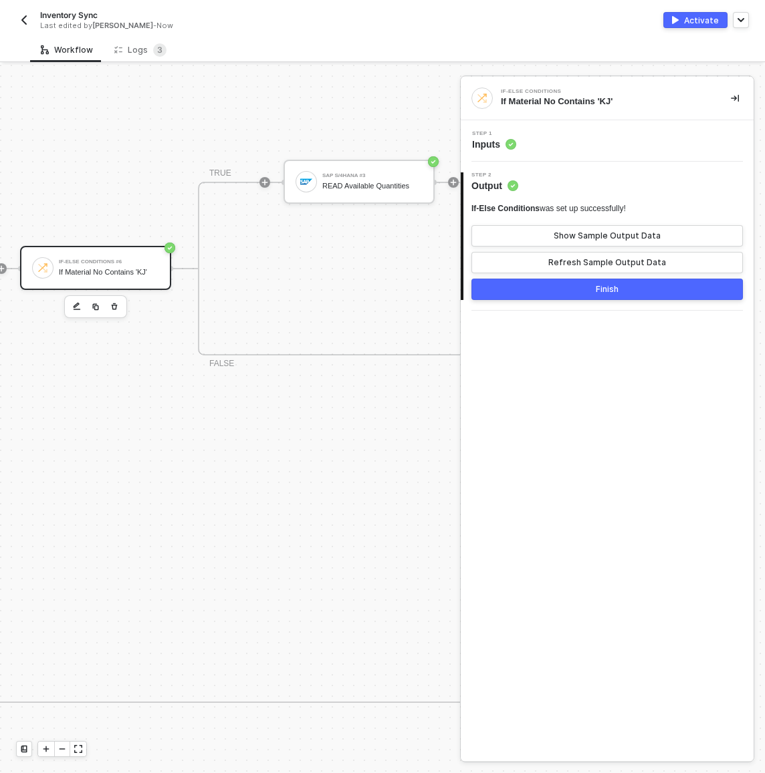
click at [586, 144] on div "Step 1 Inputs" at bounding box center [608, 141] width 289 height 20
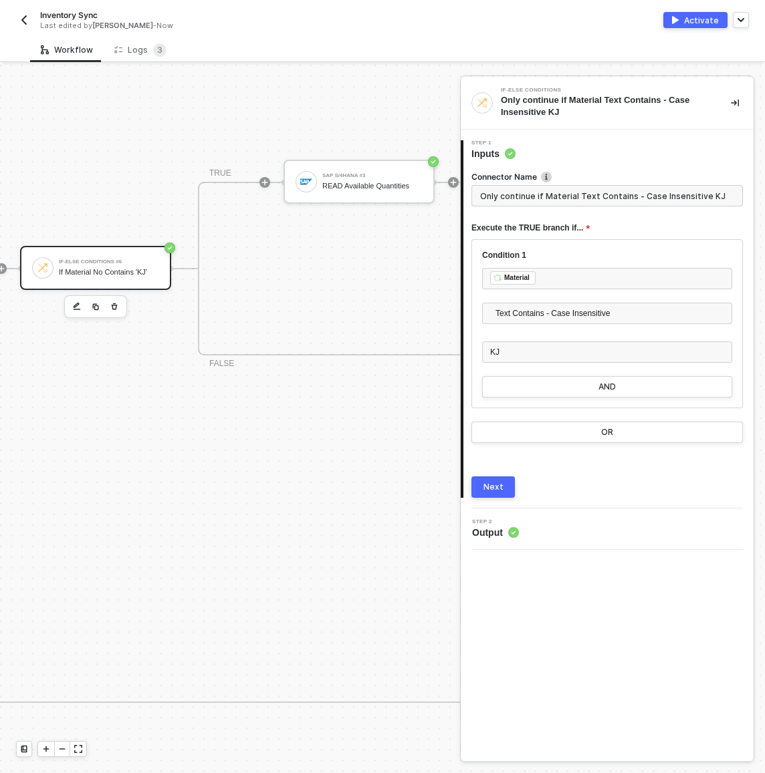
click at [742, 98] on button "button" at bounding box center [735, 103] width 16 height 16
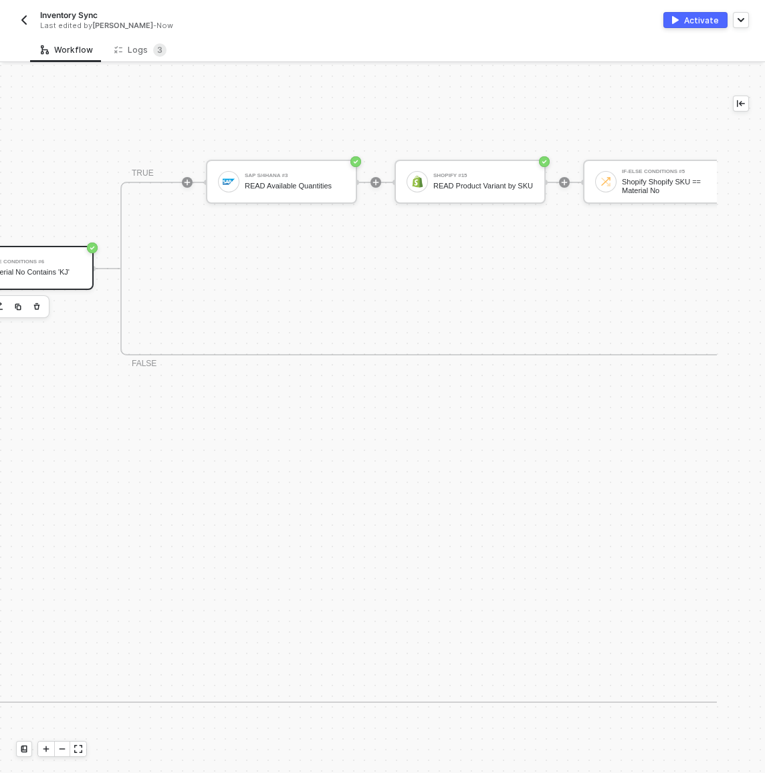
scroll to position [467, 749]
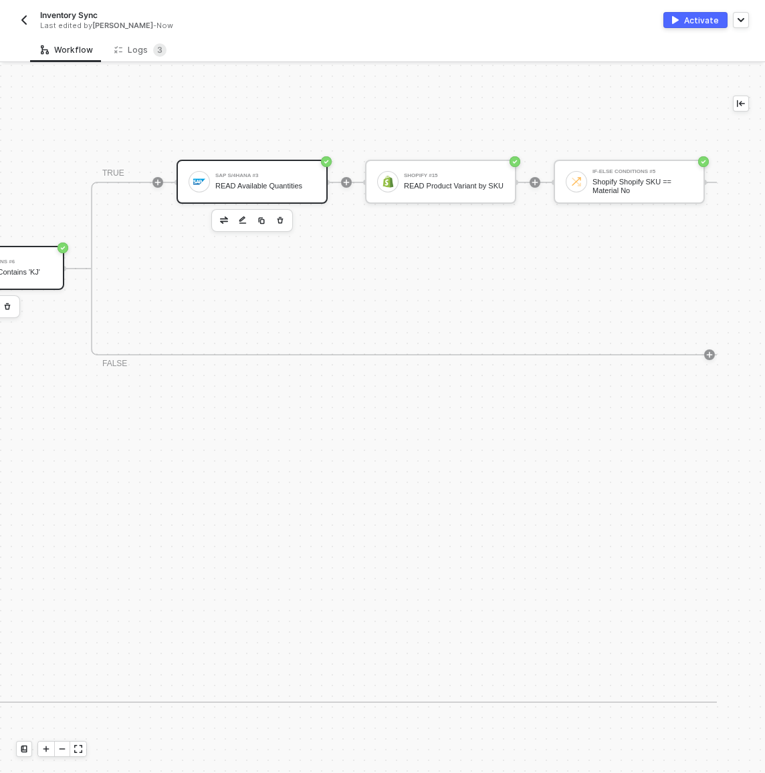
click at [251, 174] on div "SAP S/4HANA #3" at bounding box center [265, 175] width 100 height 5
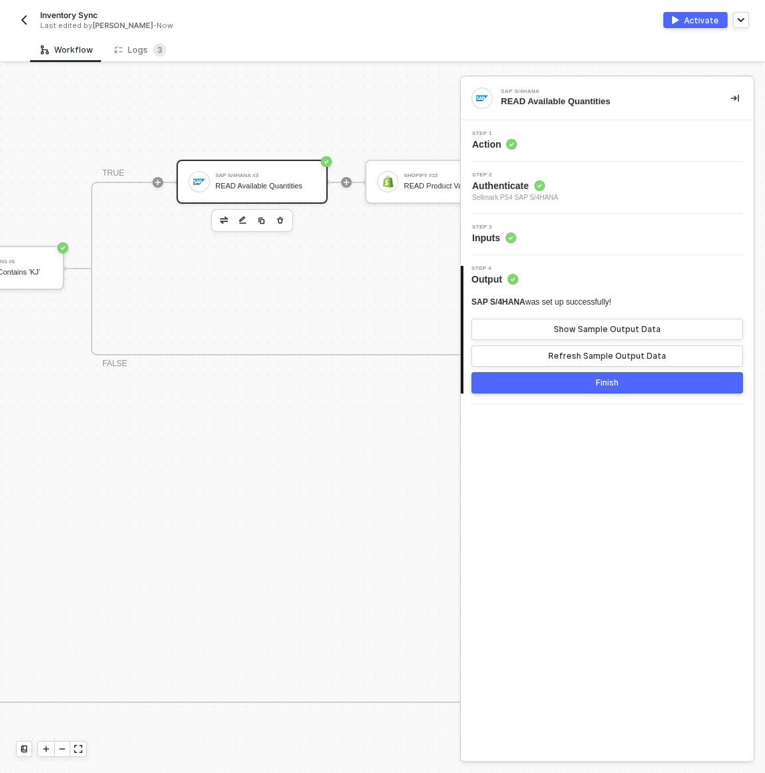
click at [569, 226] on div "Step 3 Inputs" at bounding box center [608, 235] width 289 height 20
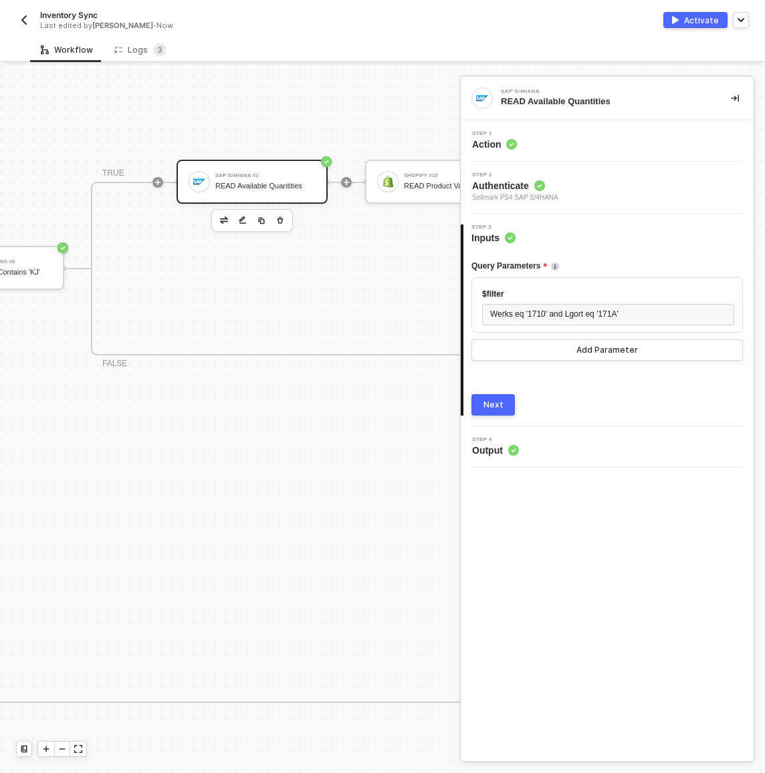
click at [370, 120] on div "If-Else Conditions #6 If Material No Contains 'KJ' TRUE SAP S/4HANA #3 READ Ava…" at bounding box center [632, 268] width 1438 height 434
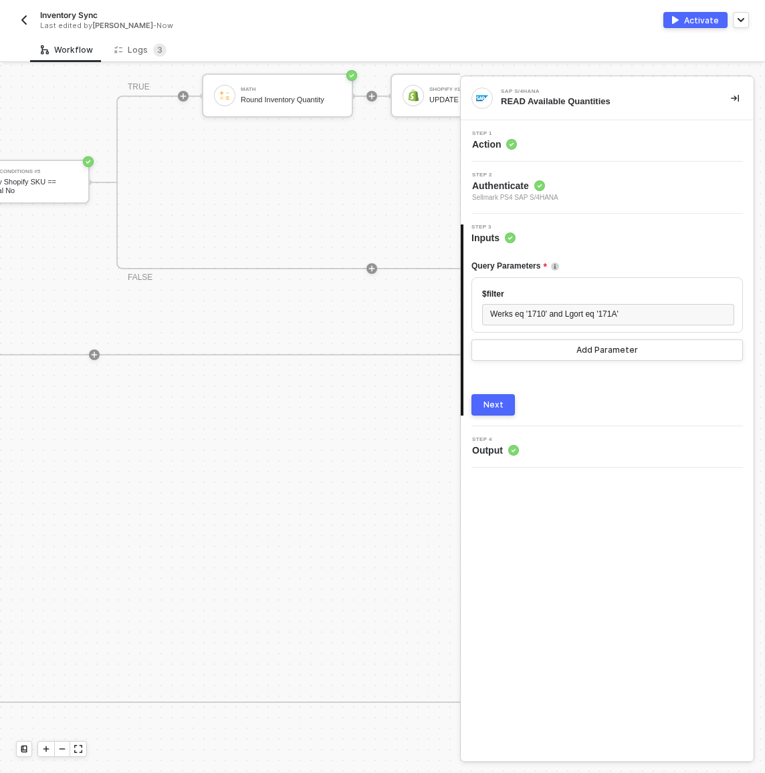
scroll to position [467, 1825]
click at [678, 17] on img "button" at bounding box center [675, 20] width 7 height 8
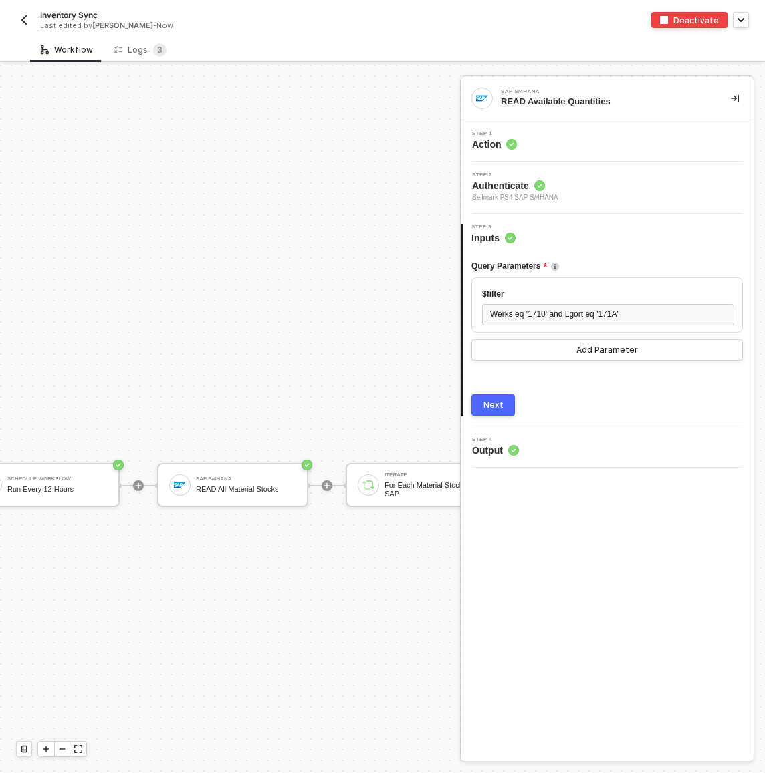
scroll to position [467, 0]
click at [265, 29] on div "Last edited by Scott Cogswell - Now" at bounding box center [195, 26] width 311 height 10
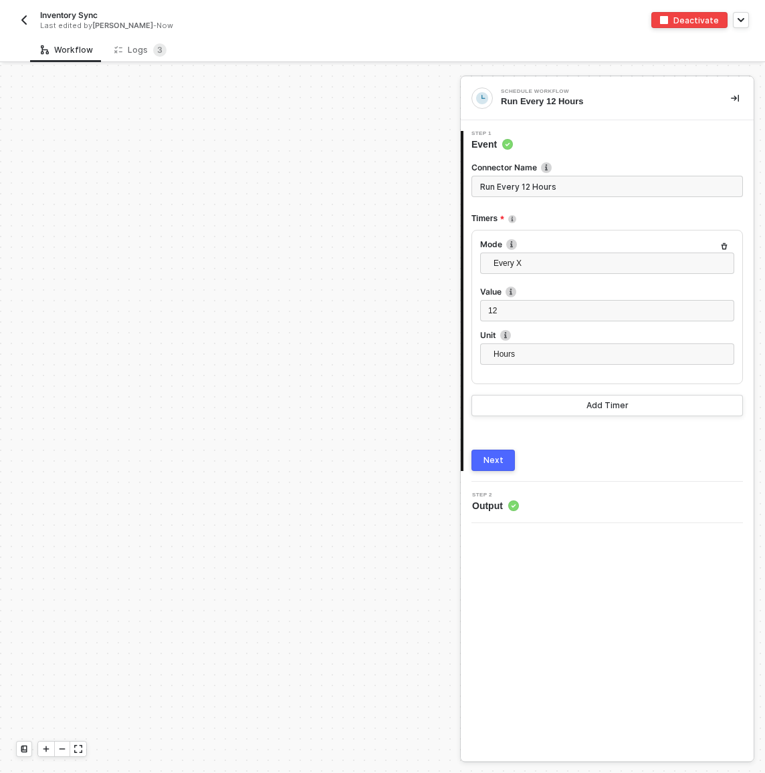
scroll to position [444, 0]
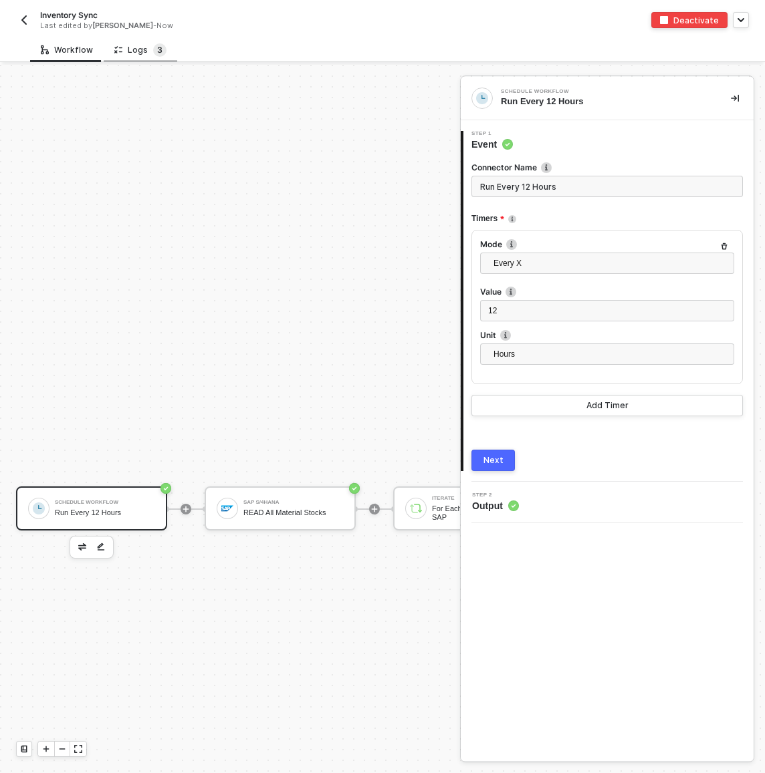
click at [153, 47] on sup "3" at bounding box center [159, 49] width 13 height 13
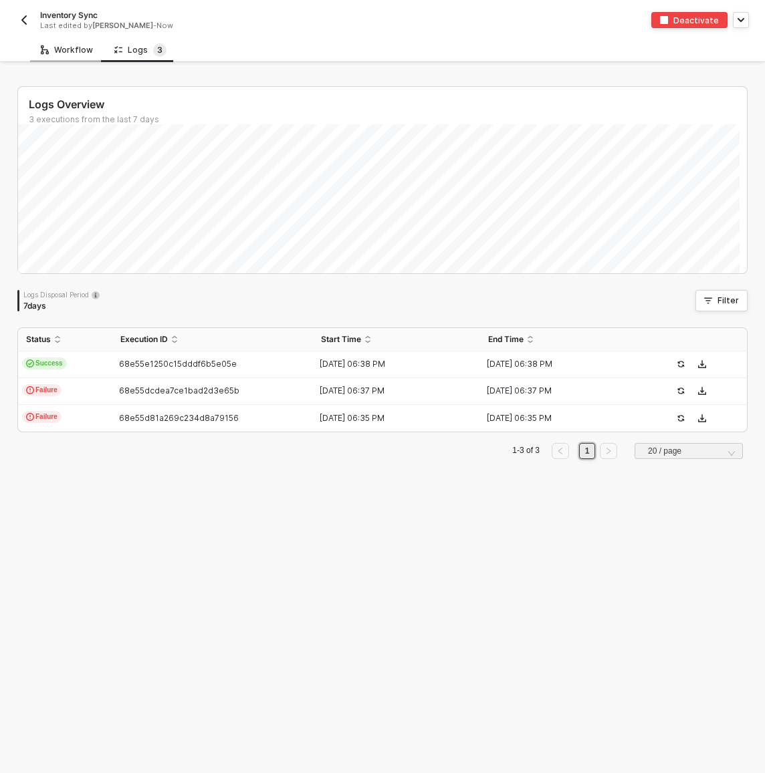
click at [82, 50] on div "Workflow" at bounding box center [67, 50] width 52 height 11
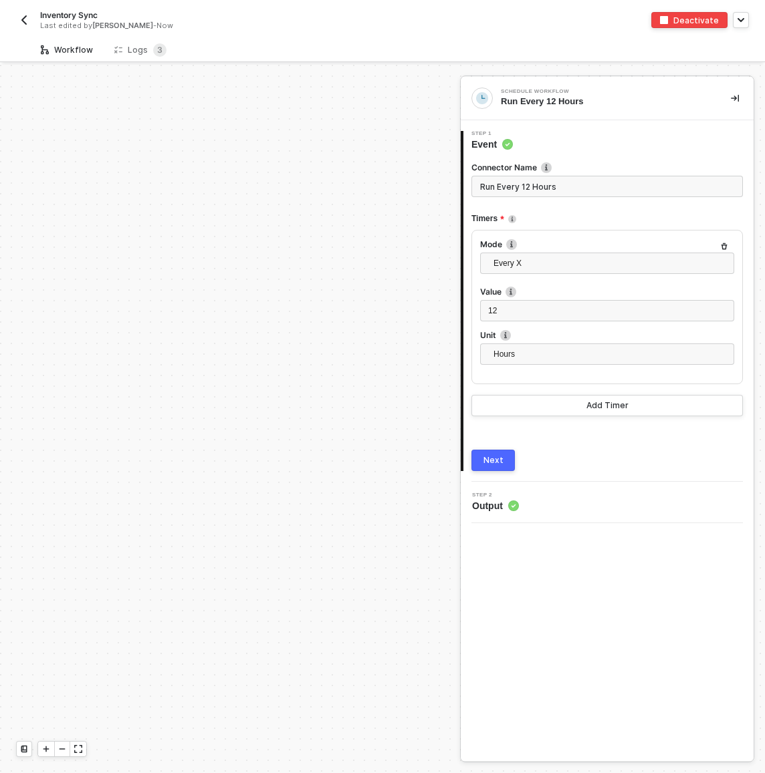
scroll to position [444, 0]
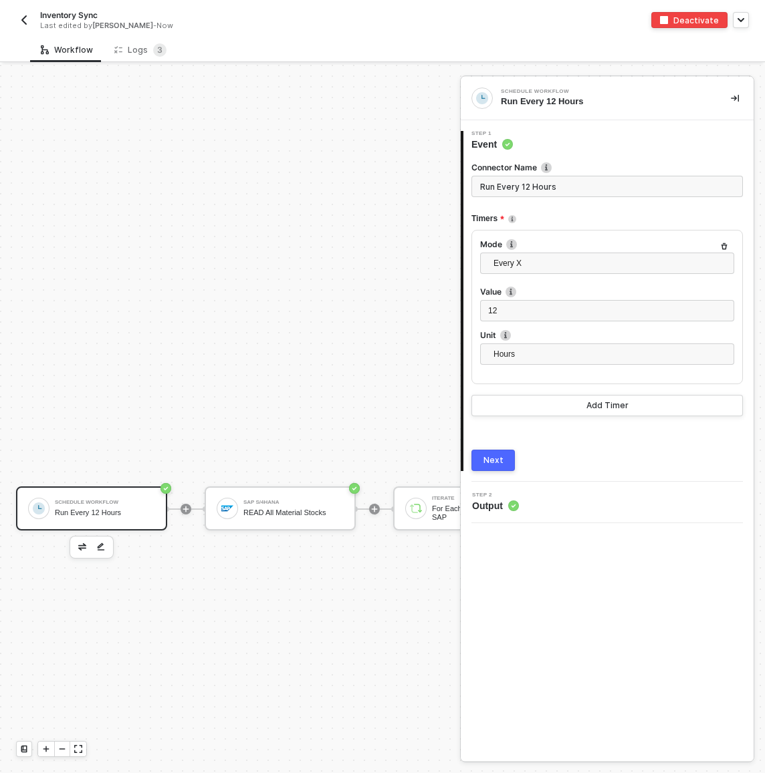
click at [30, 22] on button "button" at bounding box center [24, 20] width 16 height 16
